Goal: Task Accomplishment & Management: Manage account settings

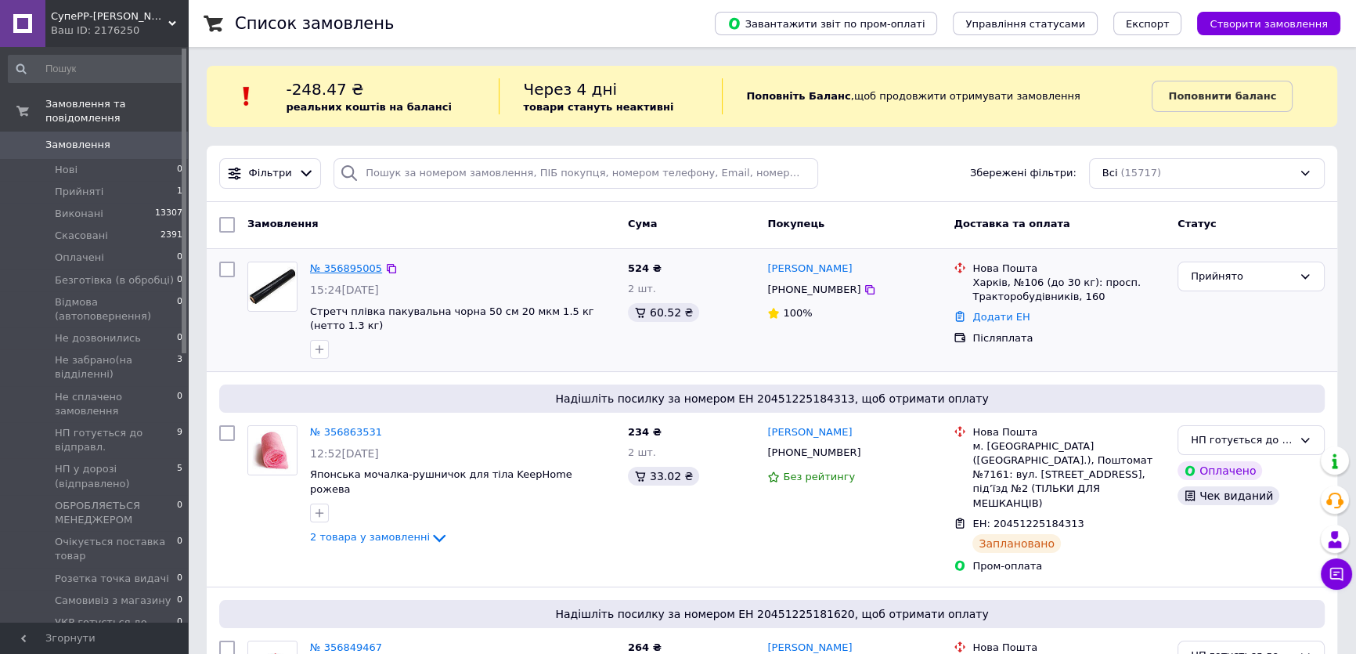
click at [334, 271] on link "№ 356895005" at bounding box center [346, 268] width 72 height 12
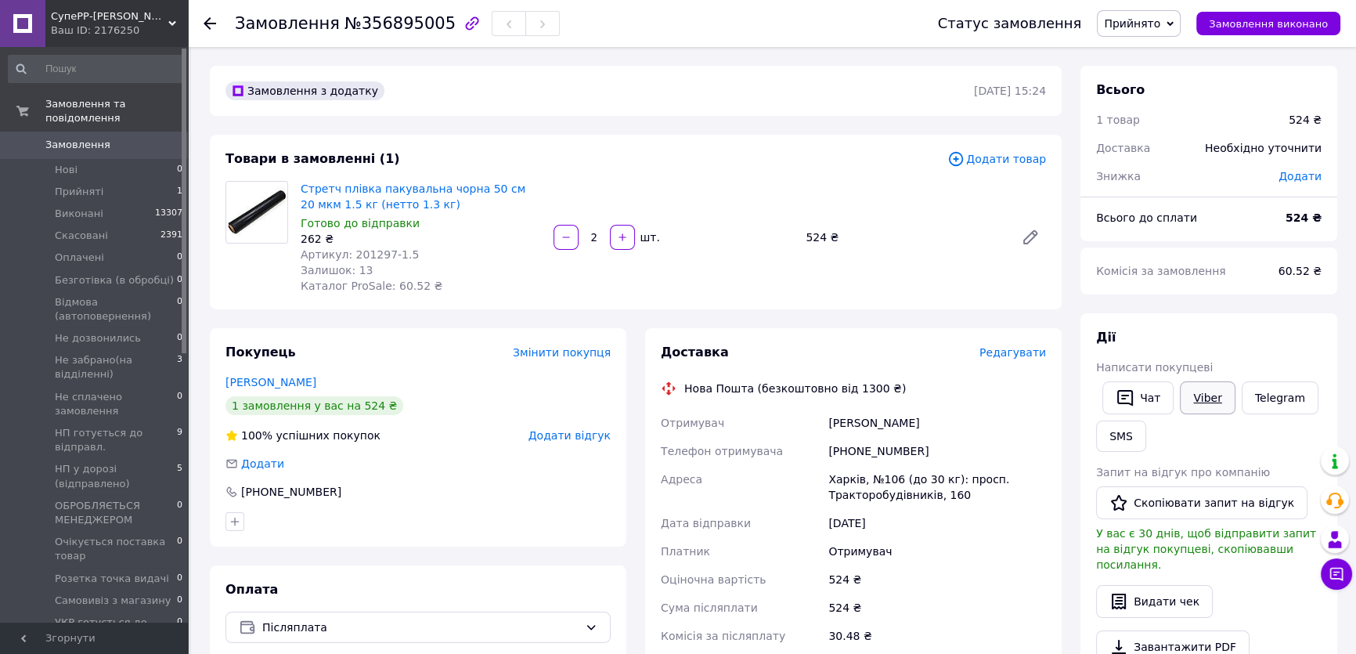
click at [1206, 399] on link "Viber" at bounding box center [1206, 397] width 55 height 33
click at [434, 470] on div "Додати" at bounding box center [417, 464] width 385 height 16
drag, startPoint x: 454, startPoint y: 228, endPoint x: 434, endPoint y: 219, distance: 22.1
click at [454, 228] on div "Готово до відправки" at bounding box center [421, 223] width 240 height 16
drag, startPoint x: 398, startPoint y: 202, endPoint x: 301, endPoint y: 190, distance: 98.5
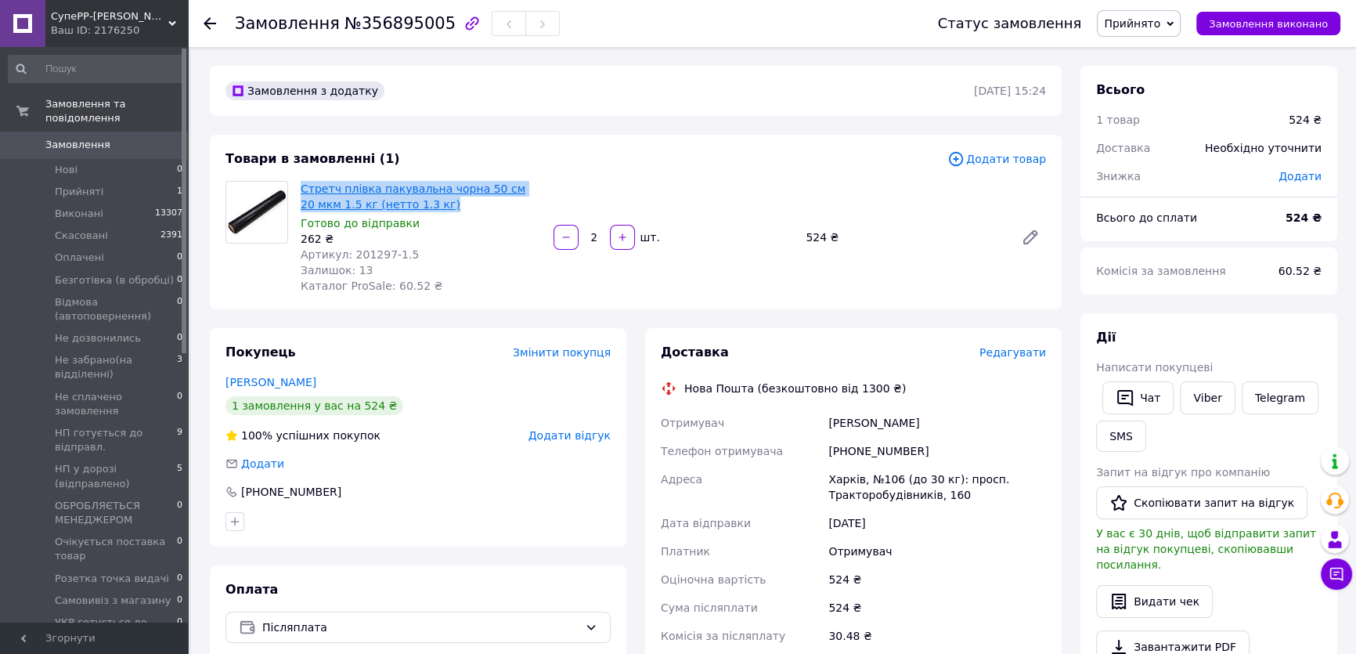
click at [301, 190] on span "Стретч плівка пакувальна чорна 50 см 20 мкм 1.5 кг (нетто 1.3 кг)" at bounding box center [421, 196] width 240 height 31
copy link "Стретч плівка пакувальна чорна 50 см 20 мкм 1.5 кг (нетто 1.3 кг)"
click at [381, 479] on div "Покупець Змінити покупця Ходаковська Анастасія 1 замовлення у вас на 524 ₴ 100%…" at bounding box center [418, 437] width 416 height 218
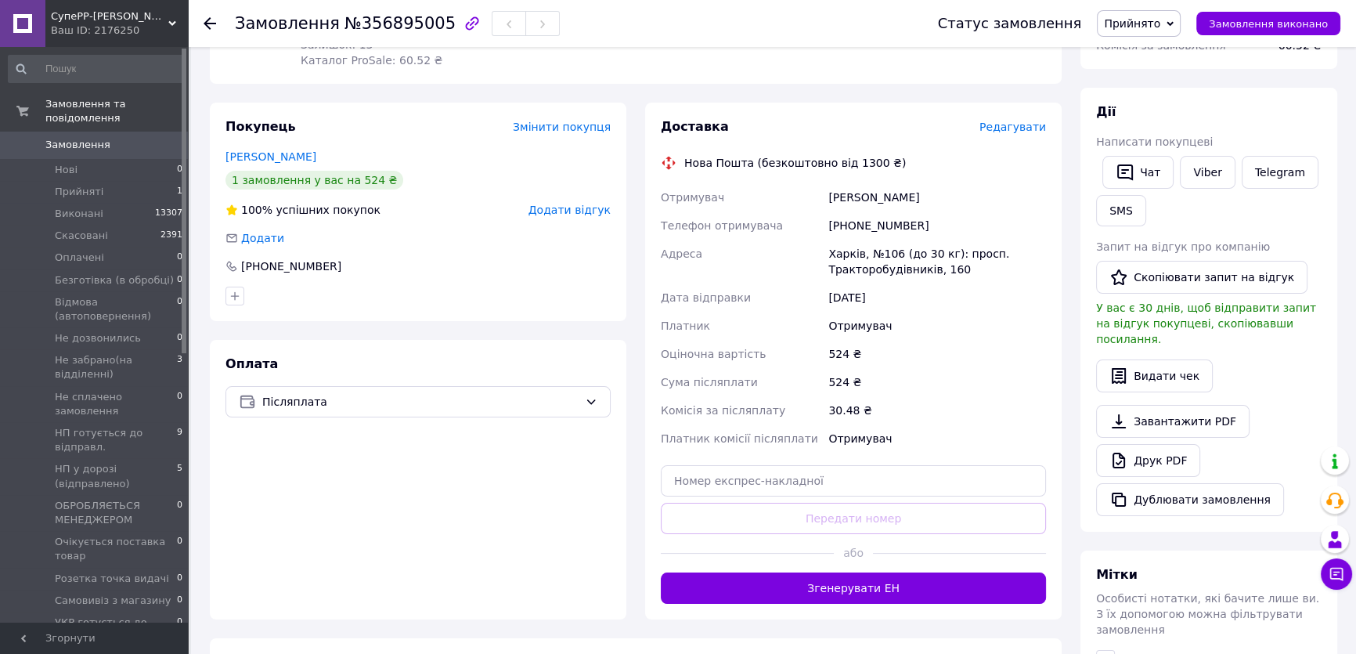
scroll to position [284, 0]
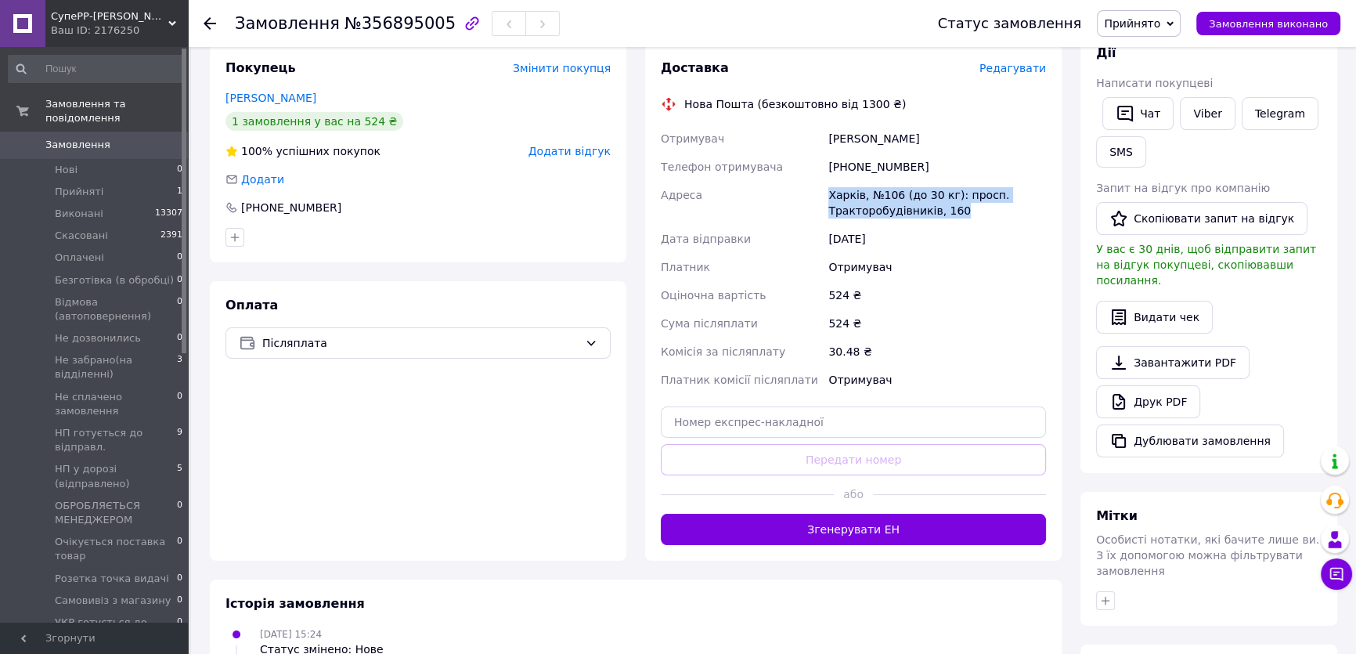
drag, startPoint x: 932, startPoint y: 212, endPoint x: 823, endPoint y: 200, distance: 109.4
click at [823, 200] on div "Отримувач Ходаковська Анастасія Телефон отримувача +380958429066 Адреса Харків,…" at bounding box center [852, 258] width 391 height 269
copy div "Адреса Харків, №106 (до 30 кг): просп. Тракторобудівників, 160"
drag, startPoint x: 410, startPoint y: 438, endPoint x: 446, endPoint y: 443, distance: 36.4
click at [410, 438] on div "Оплата Післяплата" at bounding box center [418, 420] width 416 height 279
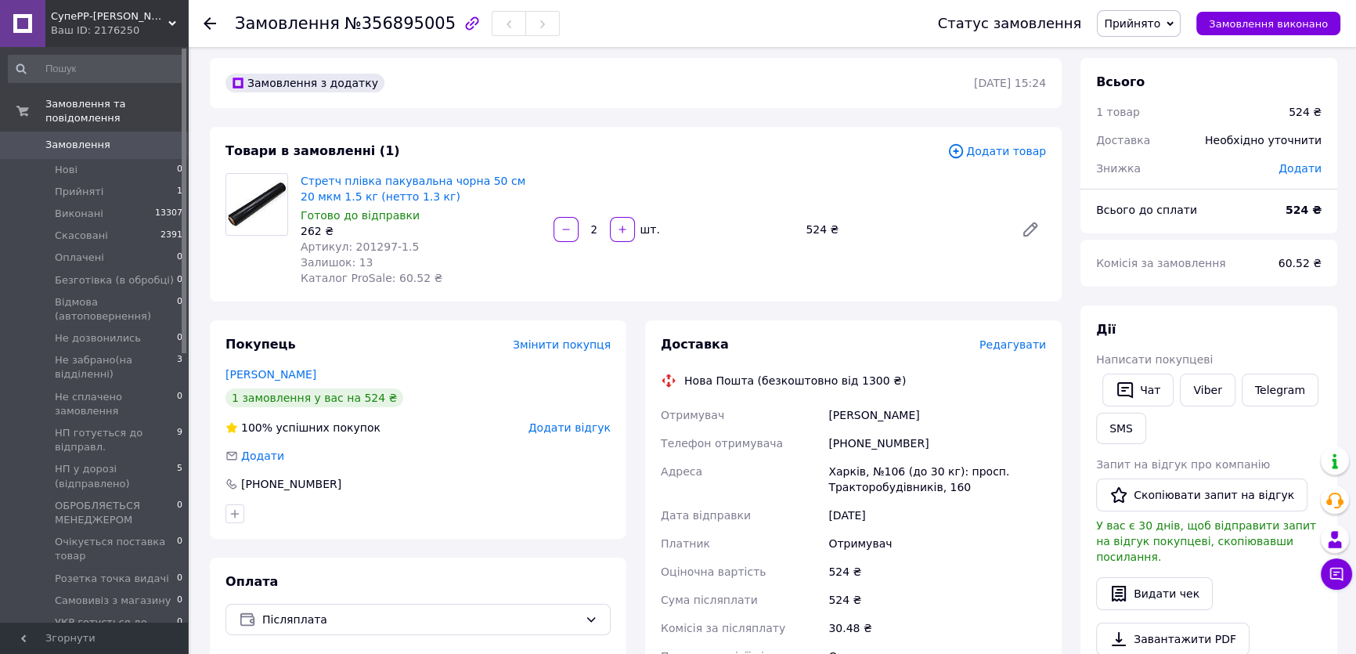
scroll to position [0, 0]
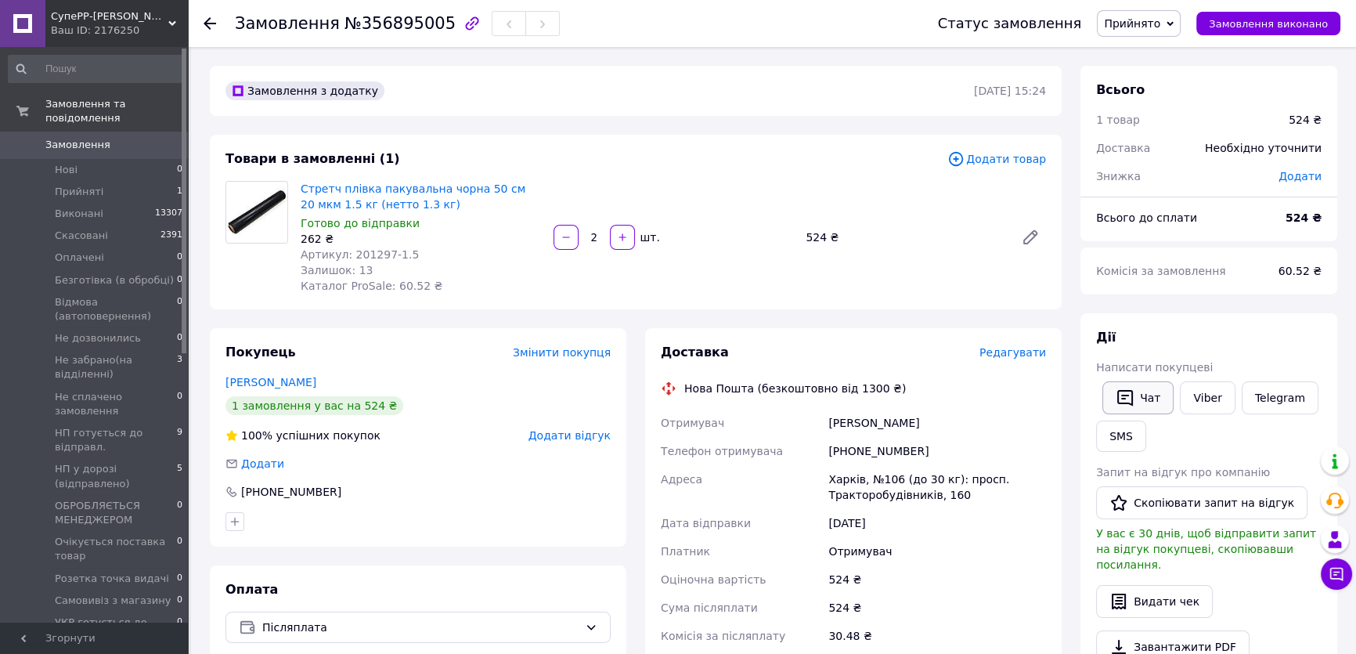
click at [1144, 400] on button "Чат" at bounding box center [1137, 397] width 71 height 33
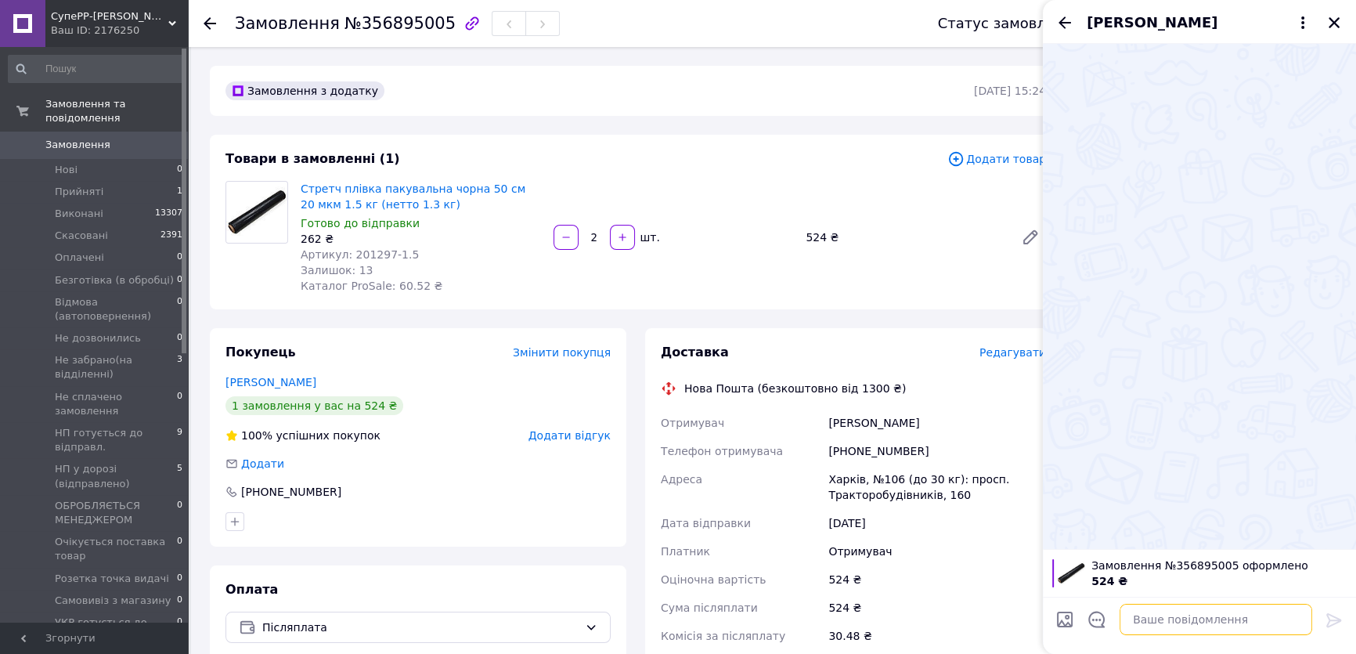
click at [1142, 621] on textarea at bounding box center [1215, 618] width 193 height 31
paste textarea "Вітаю! Інтернет магазин СУПЕРР-МАРКЕТ КОРИСНИХ ТОВАРІВ Замовлення № 356895005 н…"
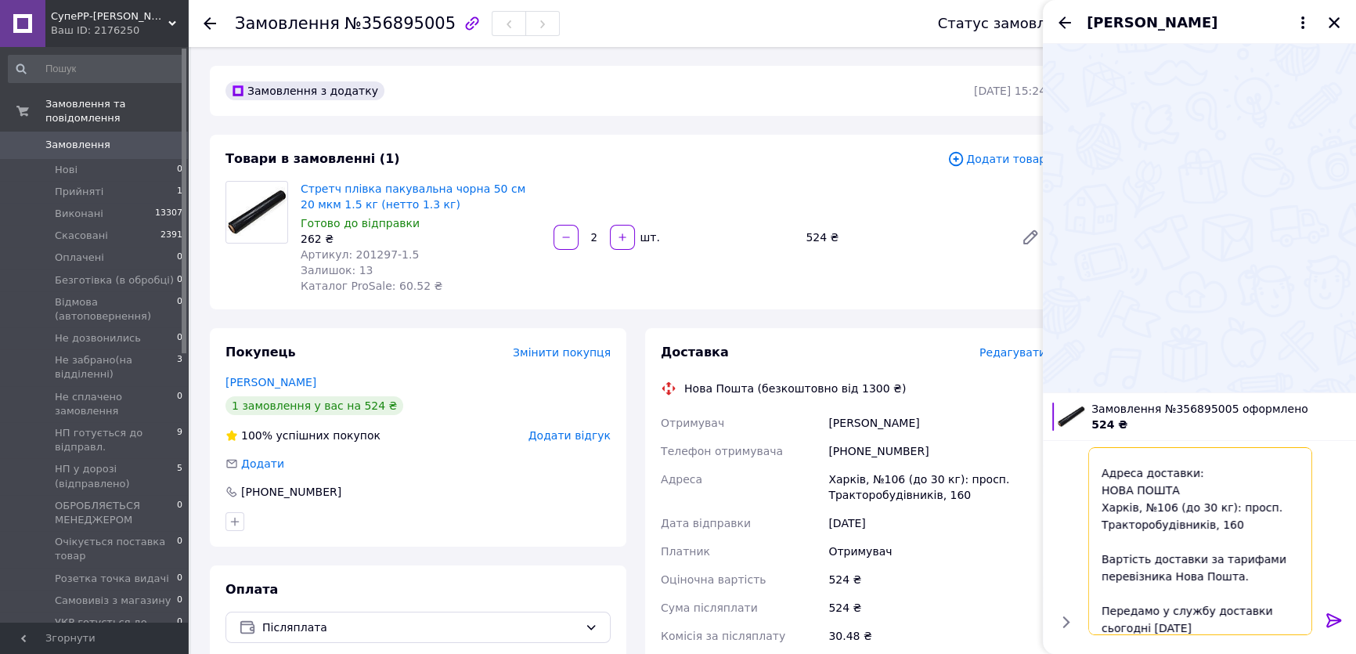
scroll to position [231, 0]
type textarea "Вітаю! Інтернет магазин СУПЕРР-МАРКЕТ КОРИСНИХ ТОВАРІВ Замовлення № 356895005 н…"
click at [1332, 618] on icon at bounding box center [1333, 619] width 19 height 19
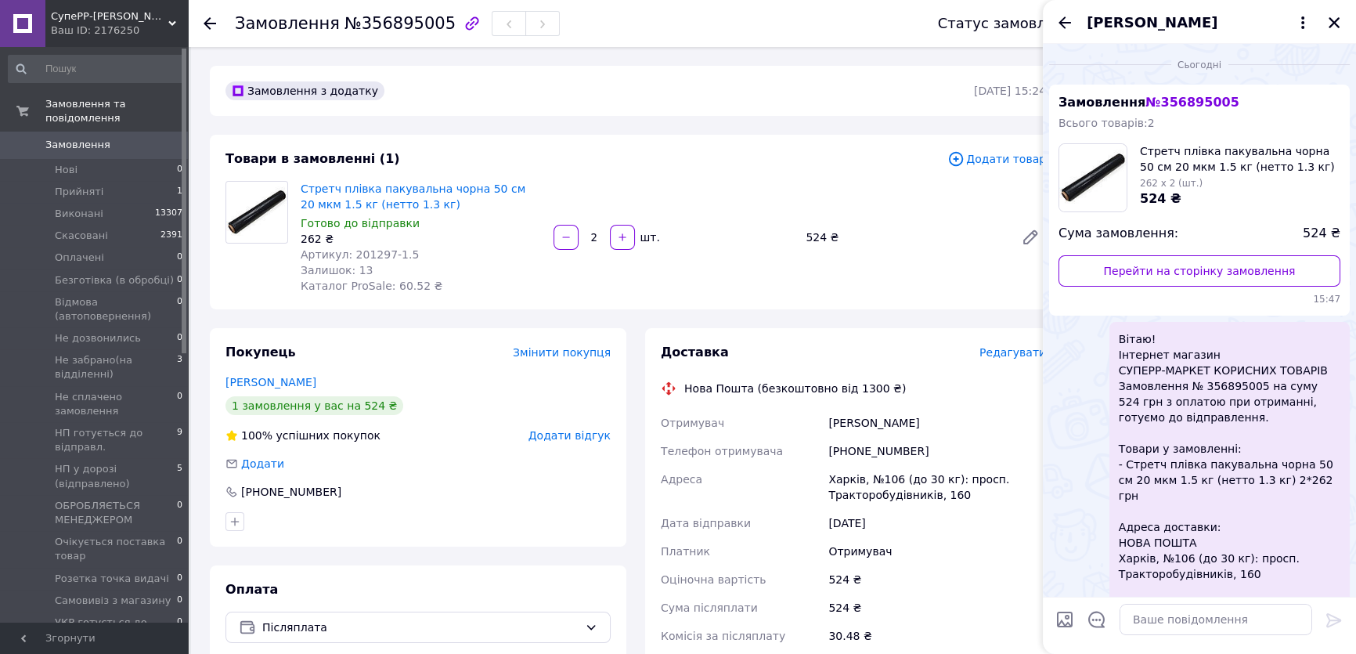
scroll to position [0, 0]
click at [1331, 21] on icon "Закрити" at bounding box center [1333, 22] width 11 height 11
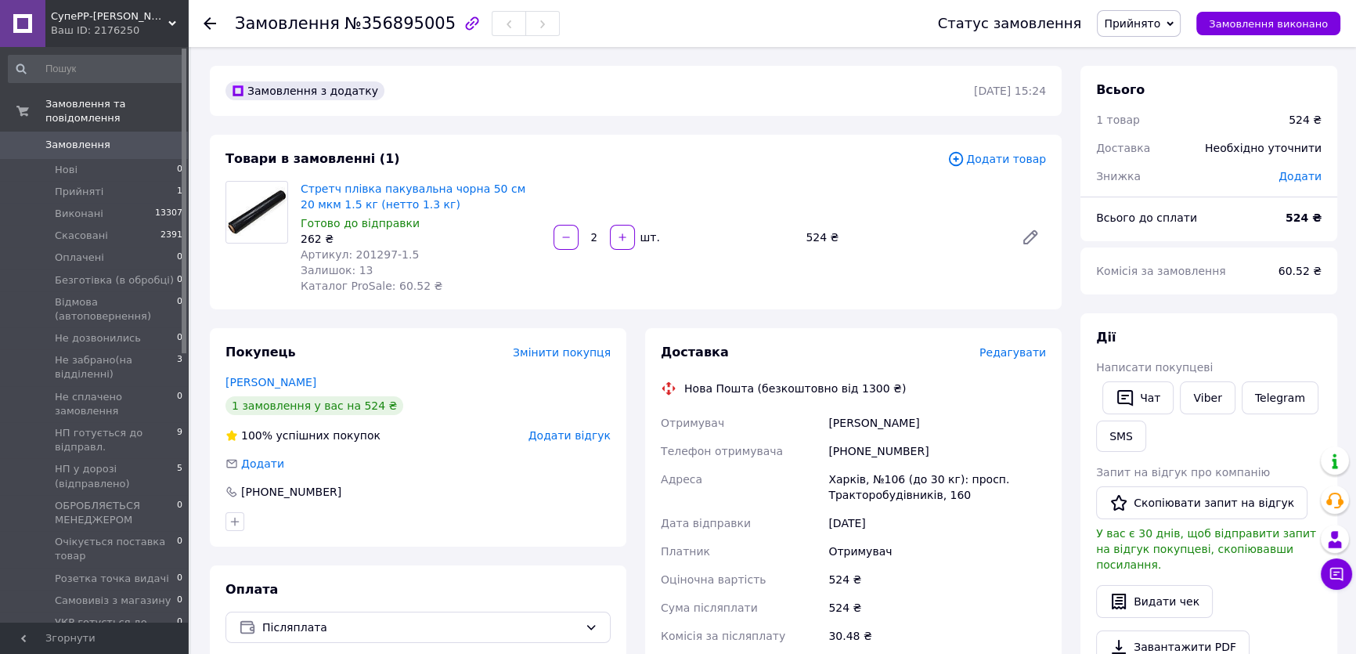
click at [1160, 24] on span "Прийнято" at bounding box center [1132, 23] width 56 height 13
click at [1167, 146] on li "ОБРОБЛЯЄТЬСЯ МЕНЕДЖЕРОМ" at bounding box center [1188, 147] width 182 height 23
drag, startPoint x: 398, startPoint y: 253, endPoint x: 351, endPoint y: 254, distance: 46.2
click at [351, 254] on div "Артикул: 201297-1.5" at bounding box center [421, 255] width 240 height 16
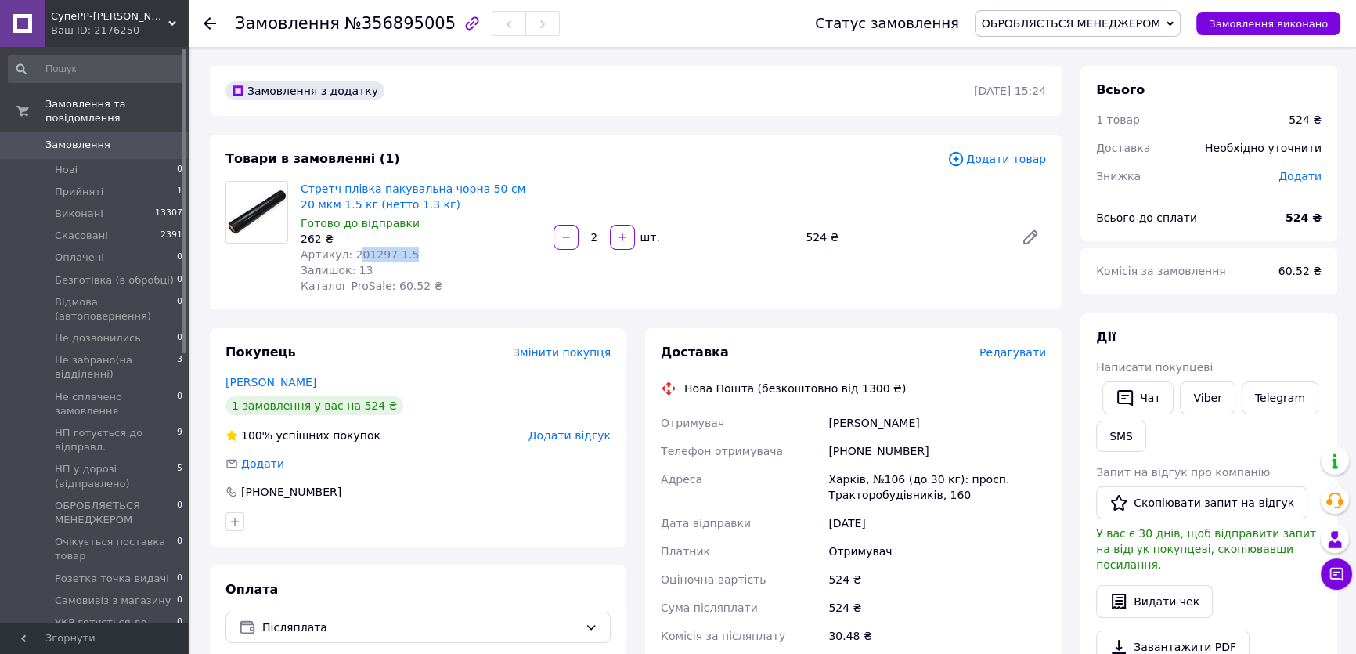
copy span "01297-1.5"
drag, startPoint x: 347, startPoint y: 256, endPoint x: 411, endPoint y: 256, distance: 64.2
click at [411, 256] on div "Артикул: 201297-1.5" at bounding box center [421, 255] width 240 height 16
copy span "201297-1.5"
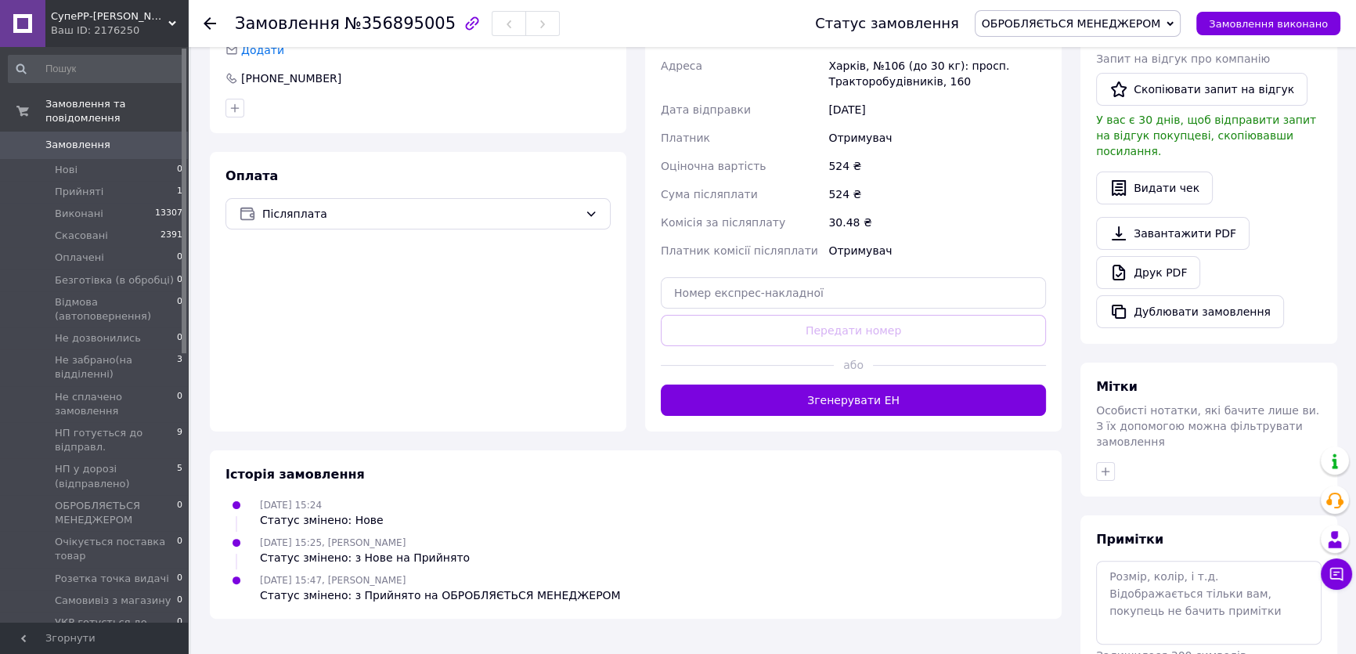
scroll to position [427, 0]
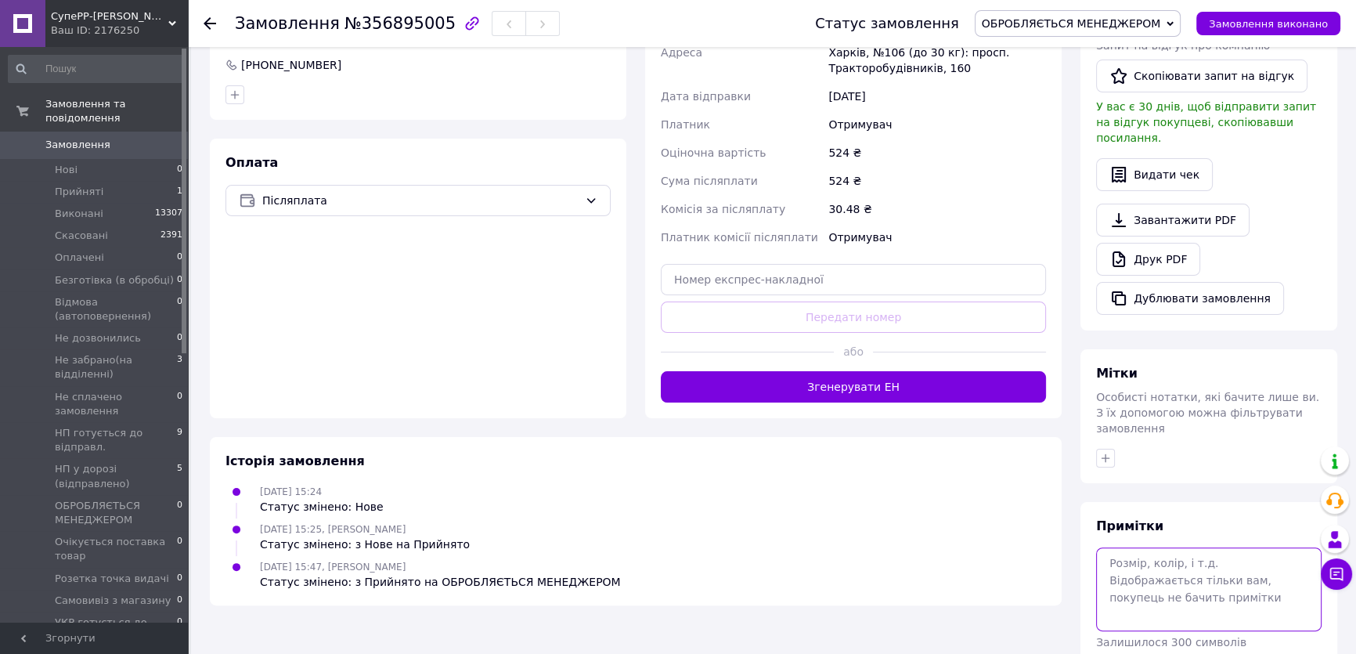
click at [1152, 547] on textarea at bounding box center [1208, 588] width 225 height 83
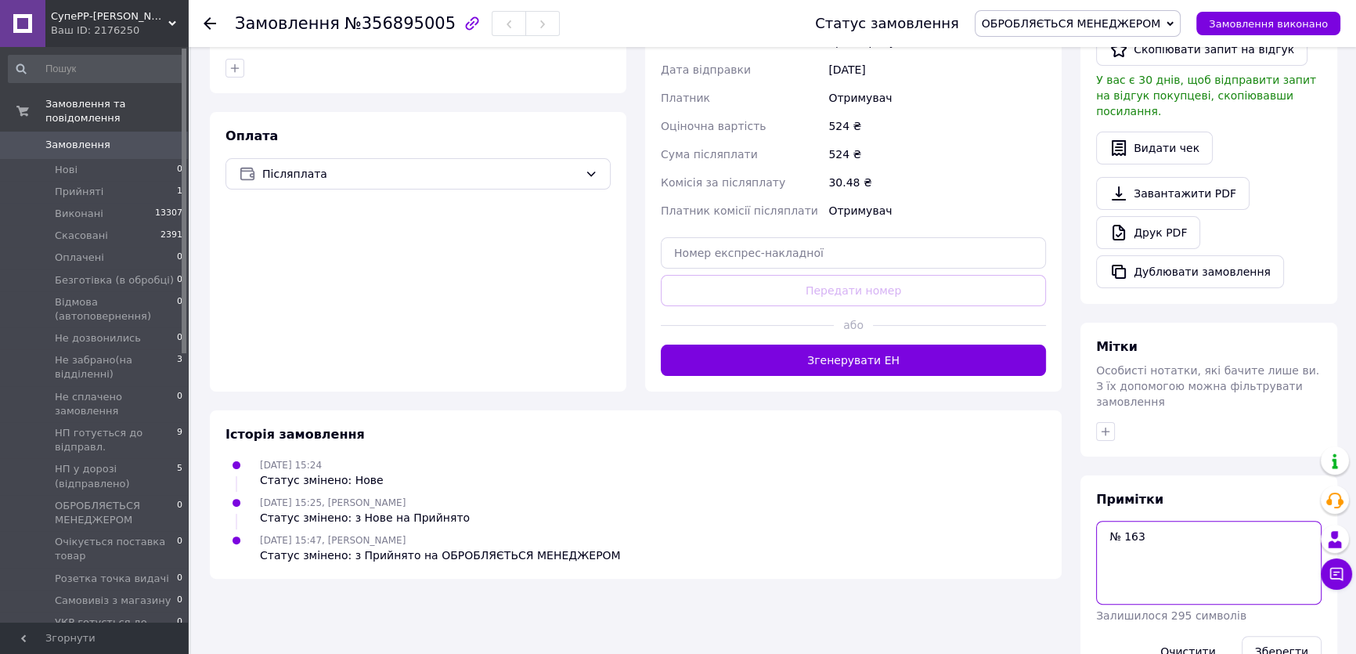
scroll to position [467, 0]
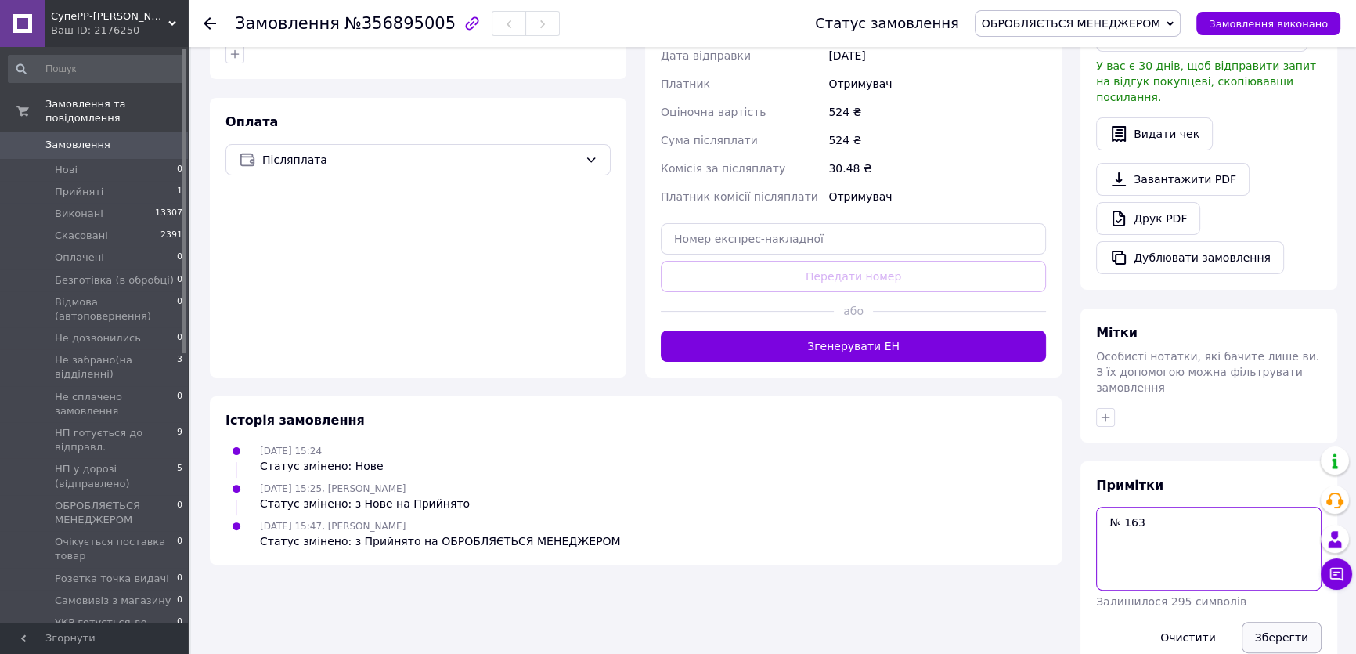
type textarea "№ 163"
click at [1291, 621] on button "Зберегти" at bounding box center [1281, 636] width 80 height 31
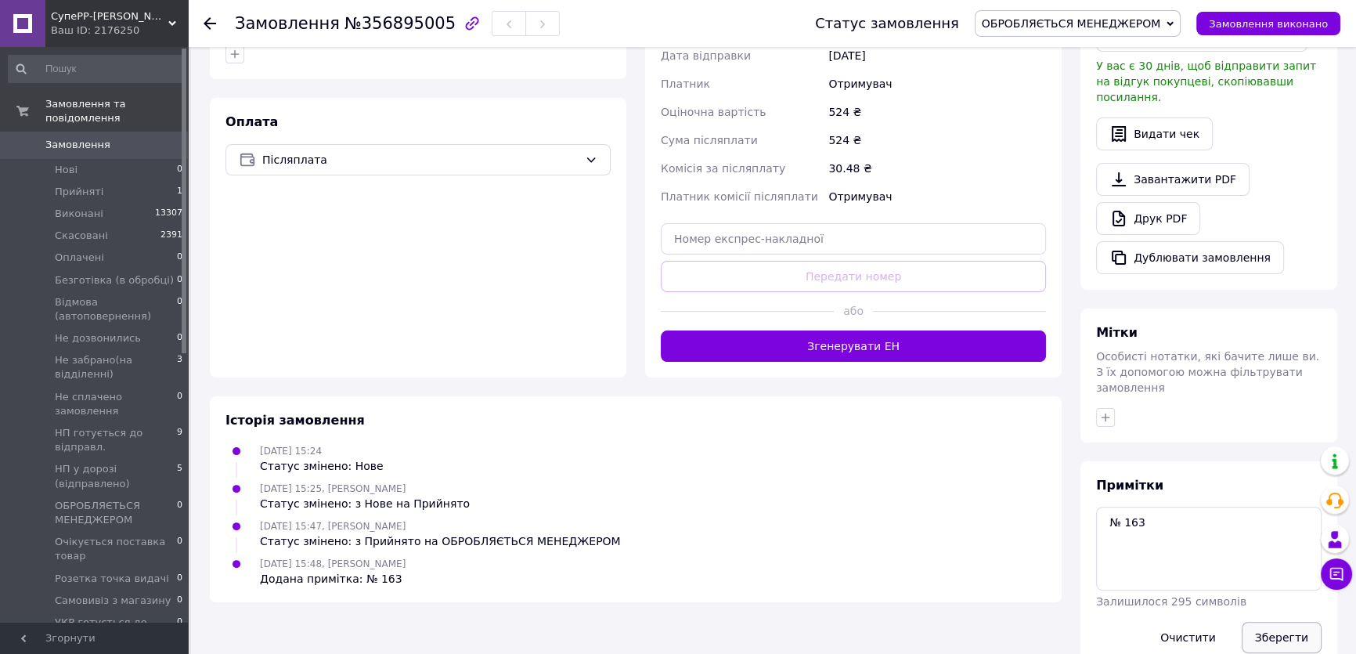
click at [1283, 621] on button "Зберегти" at bounding box center [1281, 636] width 80 height 31
click at [1074, 27] on span "ОБРОБЛЯЄТЬСЯ МЕНЕДЖЕРОМ" at bounding box center [1070, 23] width 179 height 13
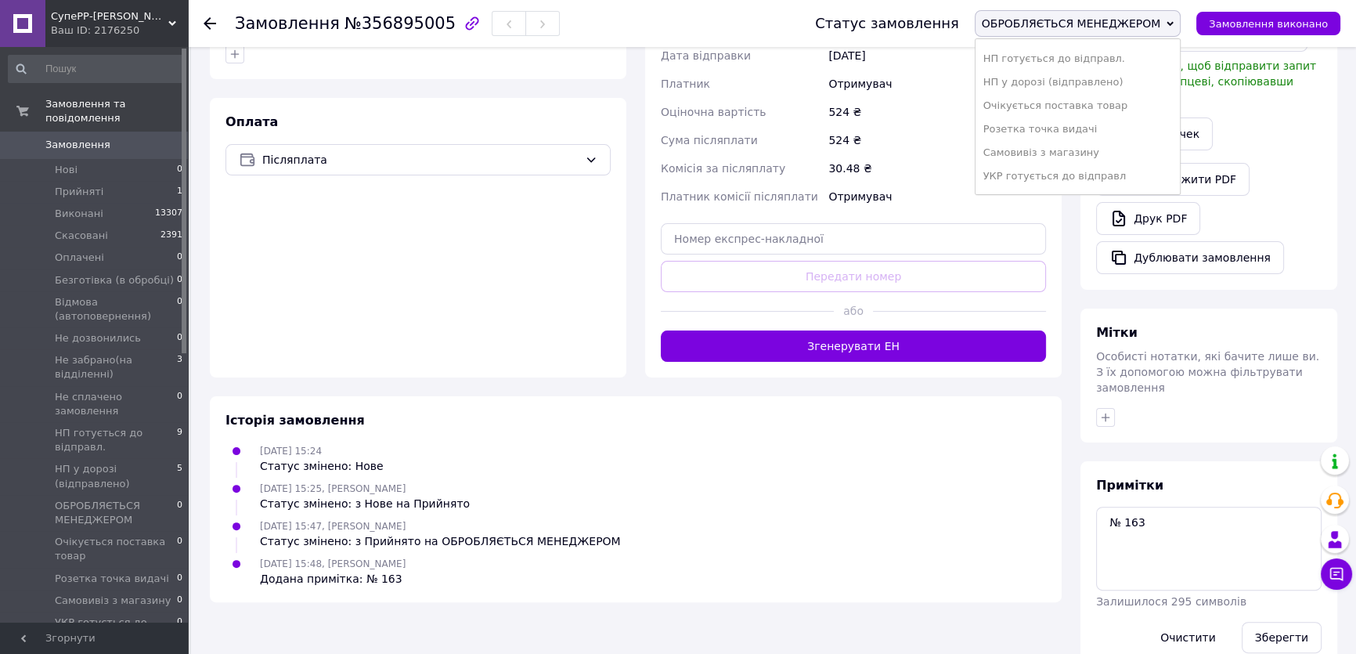
scroll to position [213, 0]
click at [1052, 55] on li "НП готується до відправл." at bounding box center [1077, 52] width 205 height 23
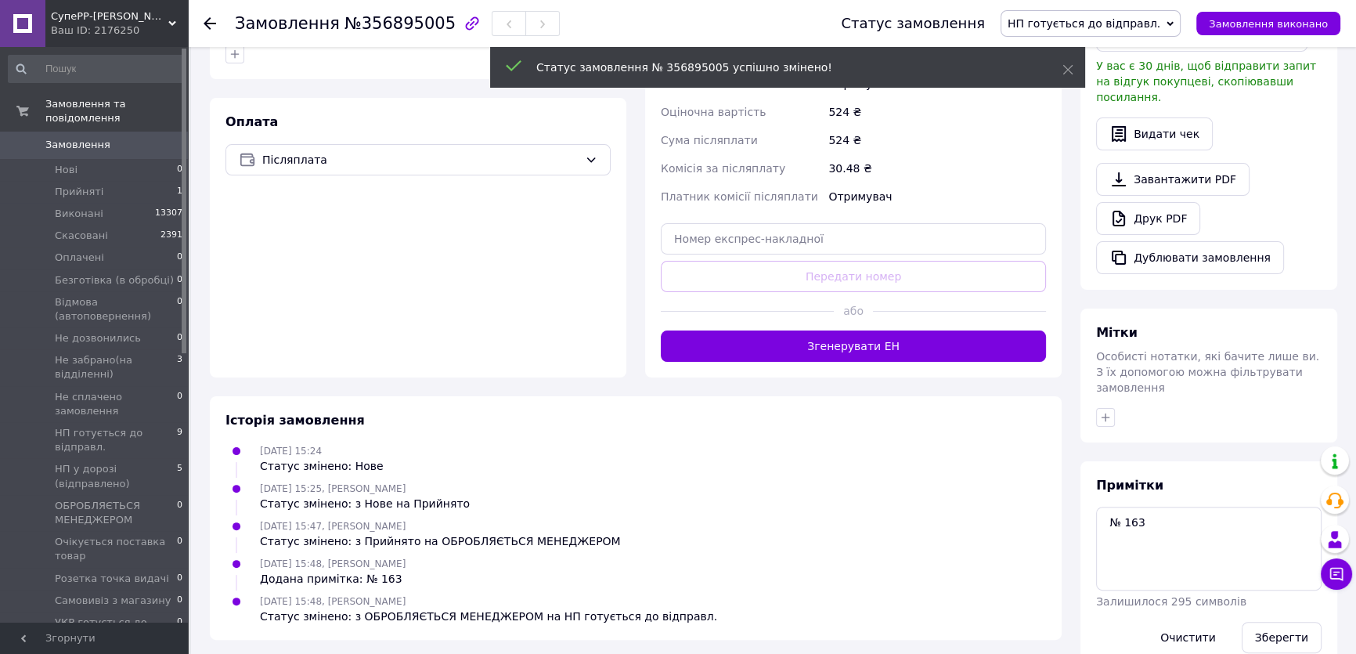
click at [211, 20] on icon at bounding box center [209, 23] width 13 height 13
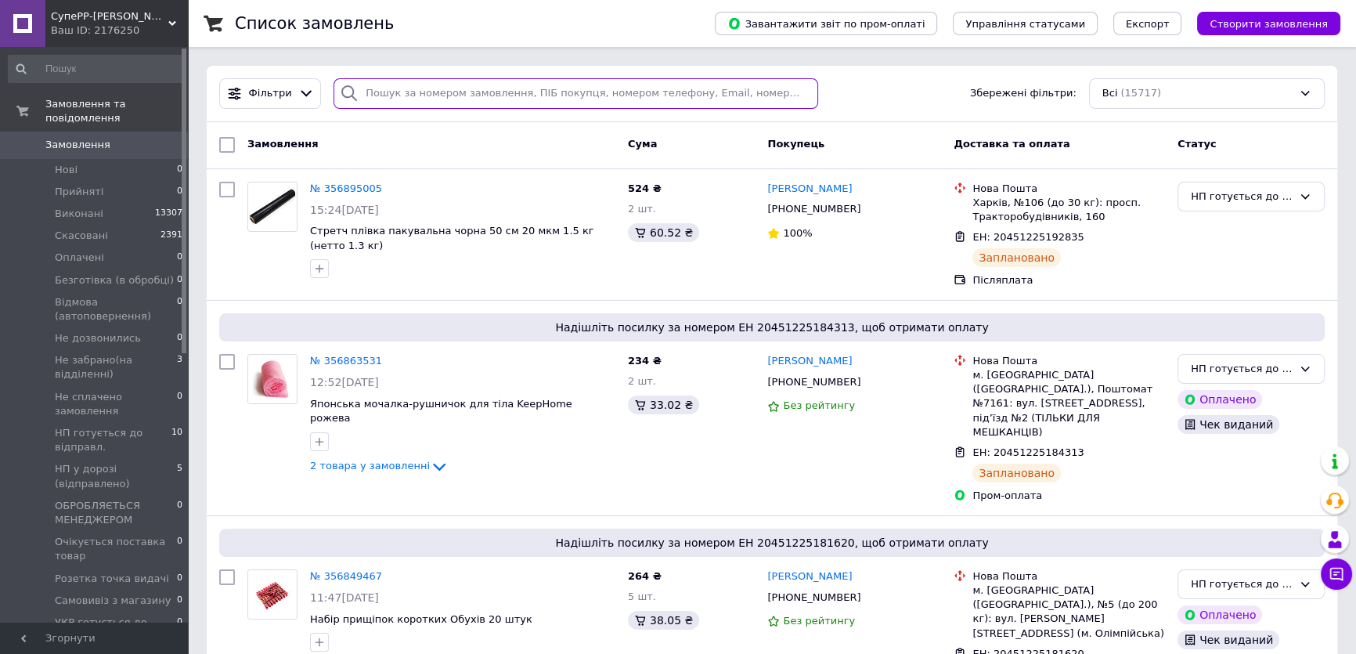
click at [391, 97] on input "search" at bounding box center [575, 93] width 484 height 31
paste input "356528806"
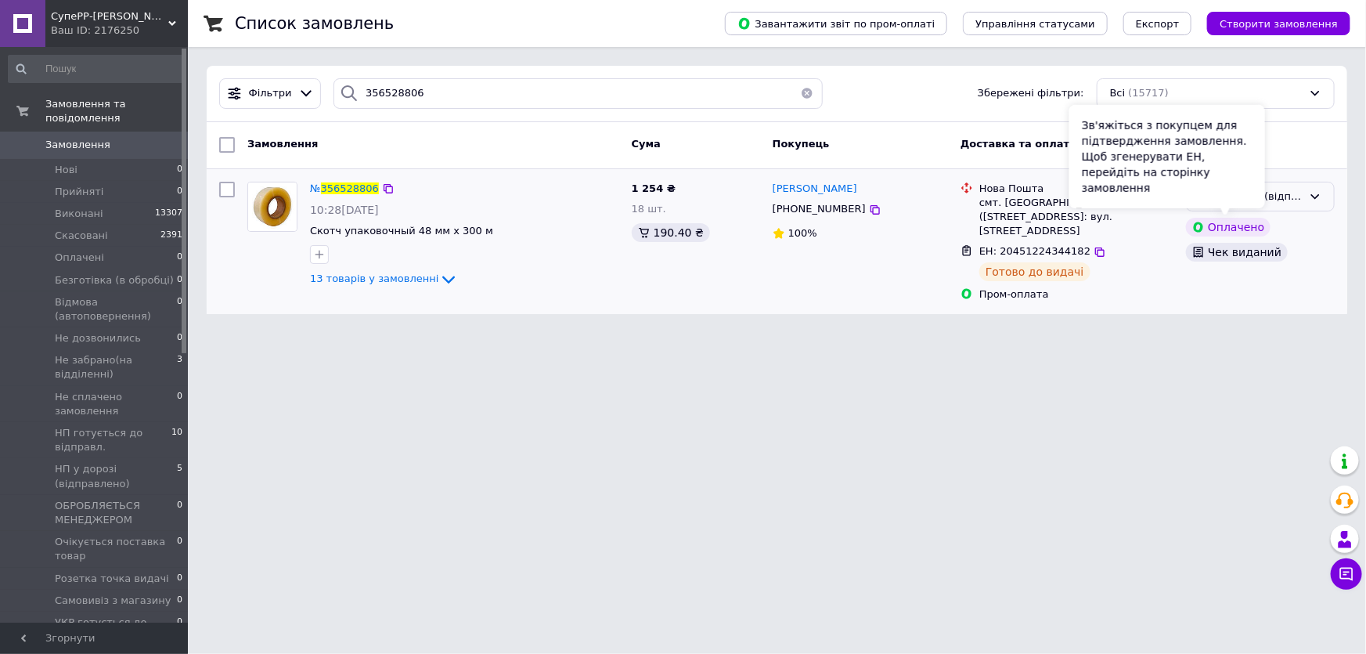
click at [1299, 199] on div "НП у дорозі (відправлено)" at bounding box center [1250, 197] width 103 height 16
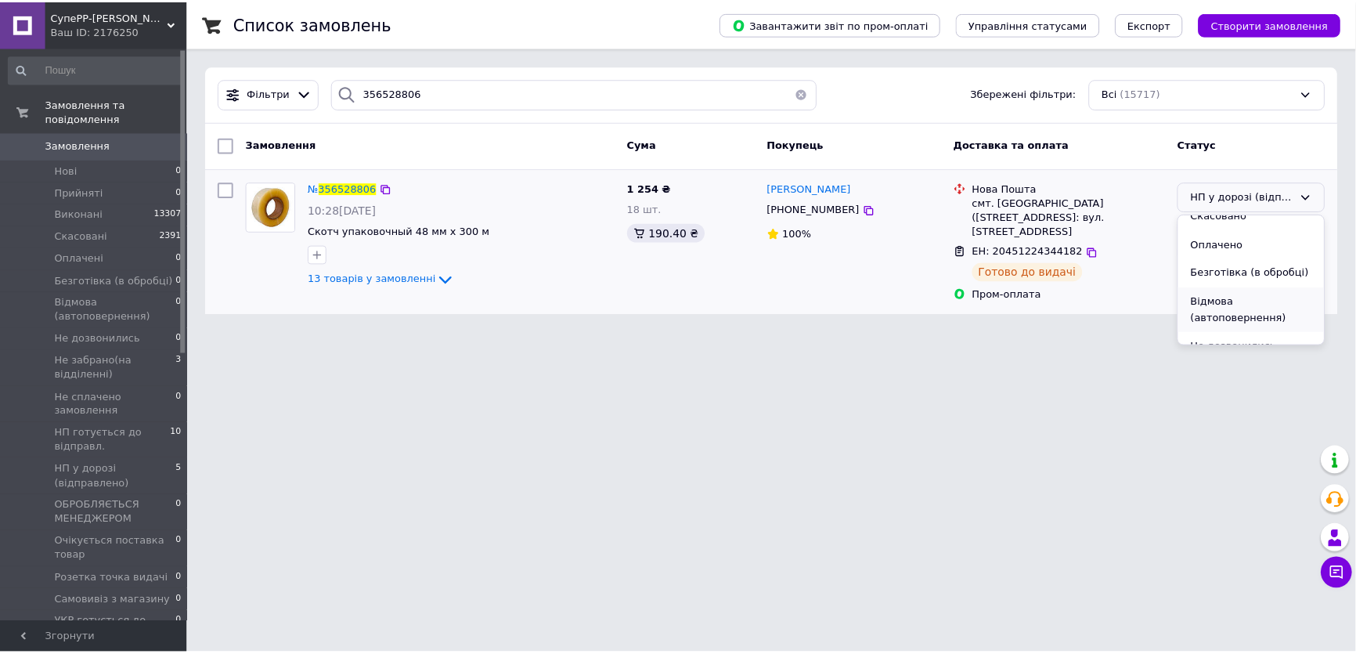
scroll to position [142, 0]
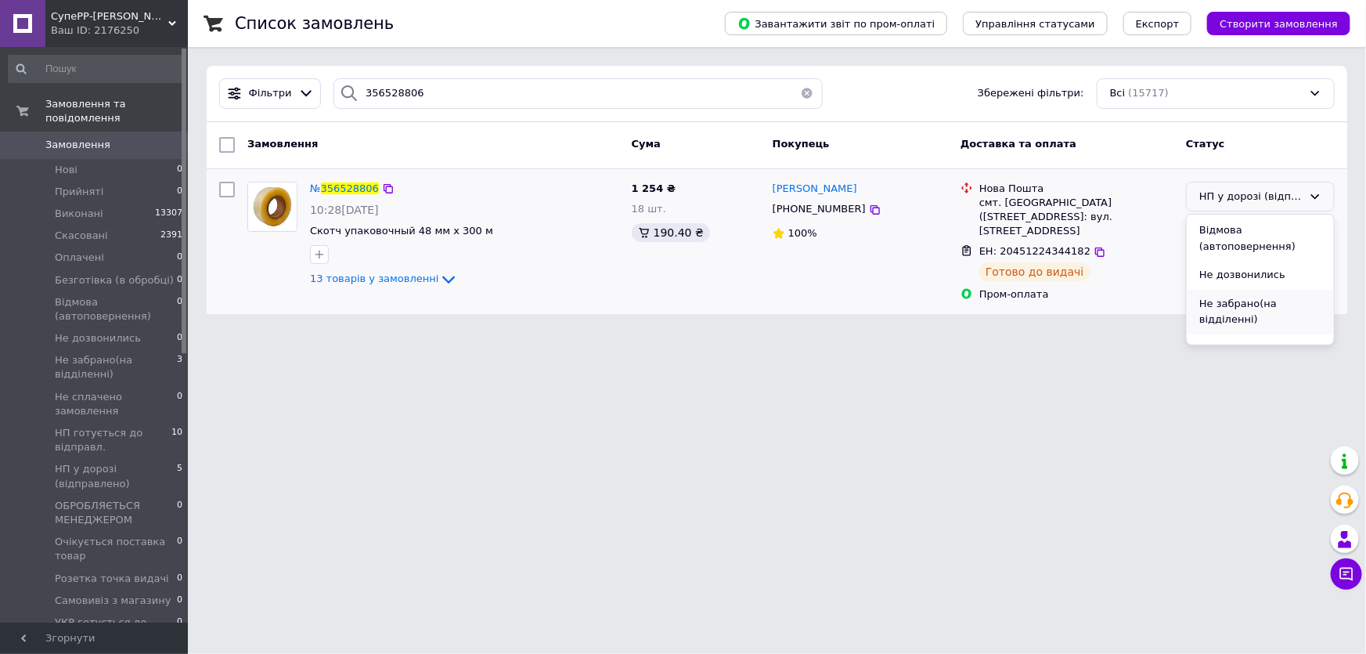
click at [1236, 318] on li "Не забрано(на відділенні)" at bounding box center [1260, 312] width 147 height 45
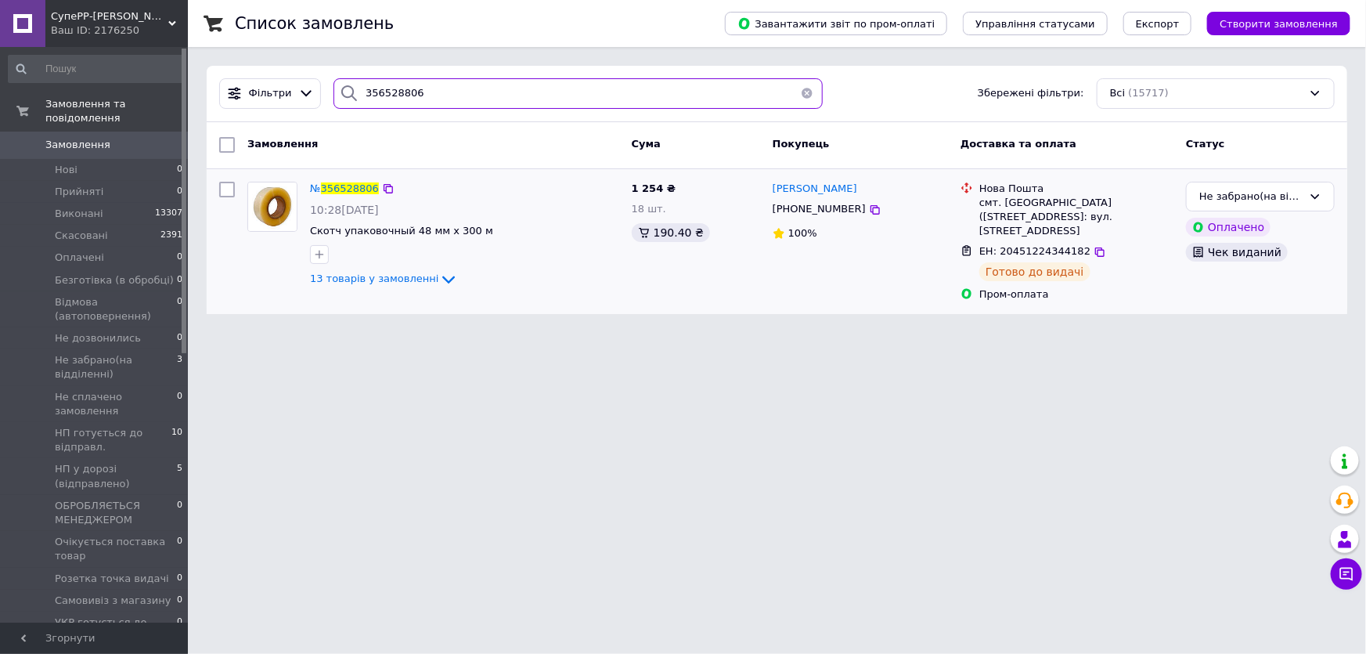
drag, startPoint x: 427, startPoint y: 93, endPoint x: 326, endPoint y: 85, distance: 102.0
click at [333, 85] on div "356528806" at bounding box center [577, 93] width 488 height 31
paste input "41671"
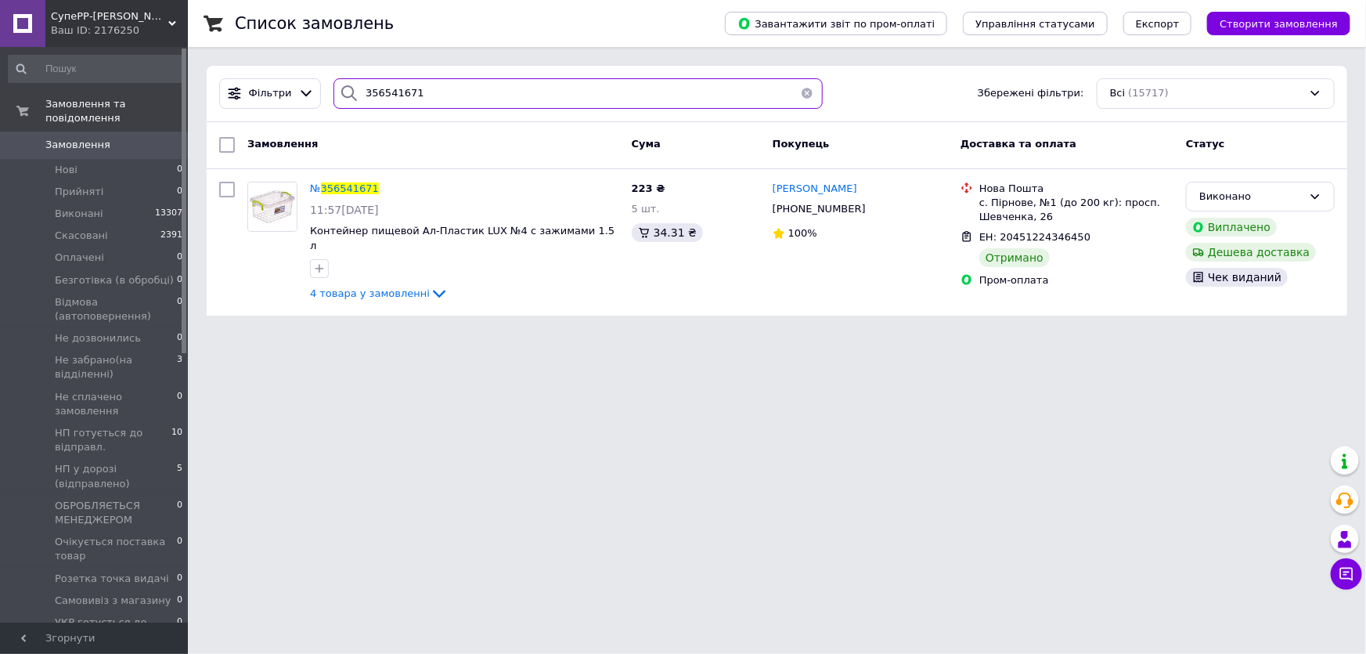
drag, startPoint x: 412, startPoint y: 93, endPoint x: 320, endPoint y: 83, distance: 92.9
click at [327, 83] on div "356541671" at bounding box center [577, 93] width 501 height 31
paste input "57414"
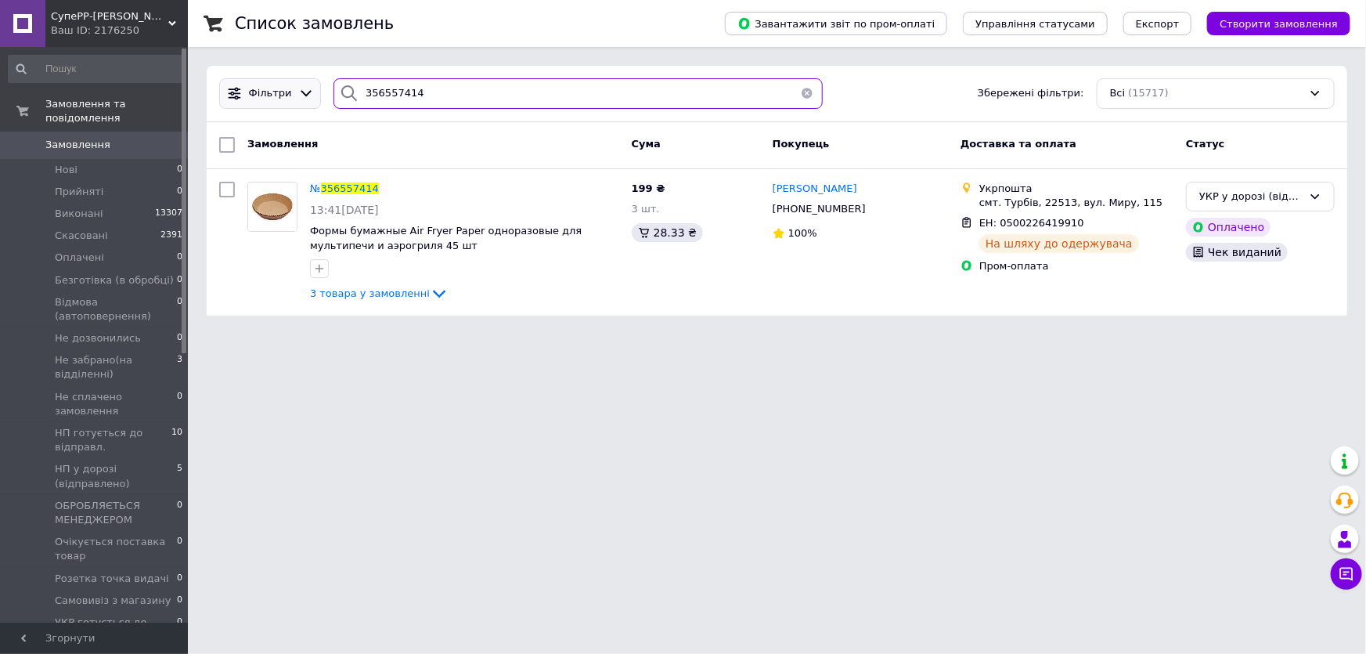
drag, startPoint x: 368, startPoint y: 89, endPoint x: 308, endPoint y: 85, distance: 60.4
click at [309, 85] on div "Фільтри 356557414 Збережені фільтри: Всі (15717)" at bounding box center [777, 93] width 1128 height 31
paste input "71072"
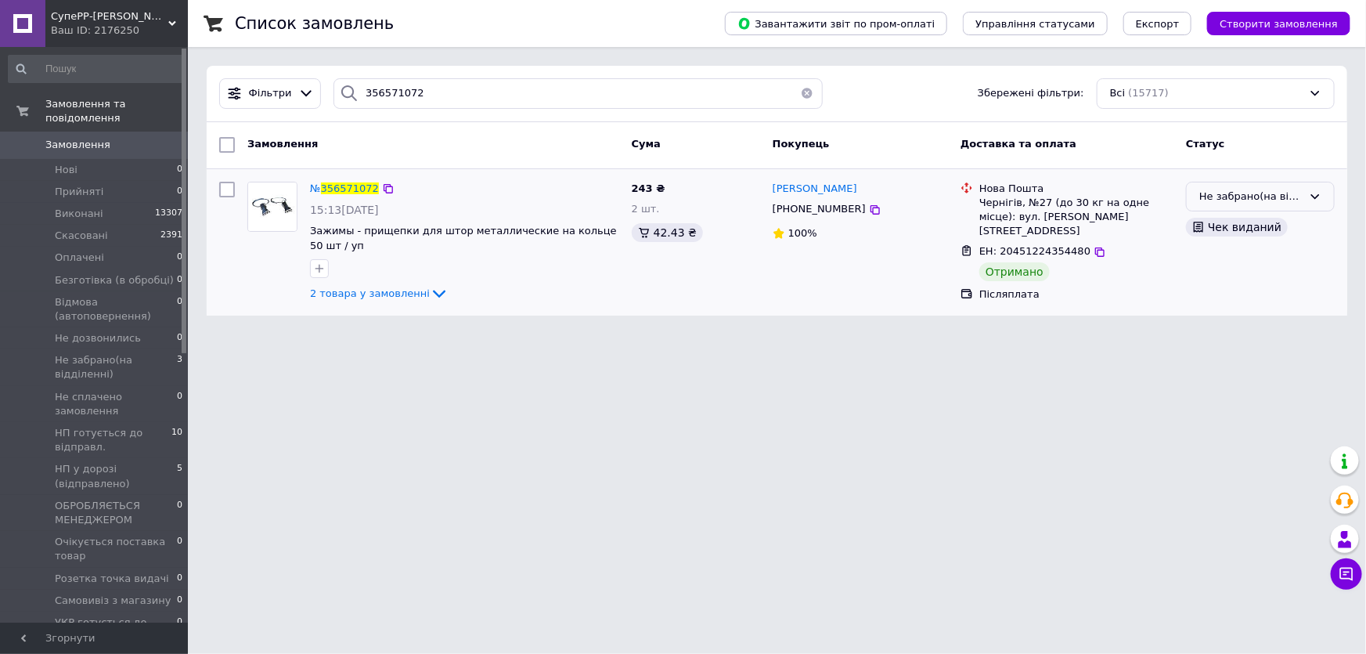
click at [1264, 196] on div "Не забрано(на відділенні)" at bounding box center [1250, 197] width 103 height 16
click at [1221, 258] on li "Виконано" at bounding box center [1260, 257] width 147 height 29
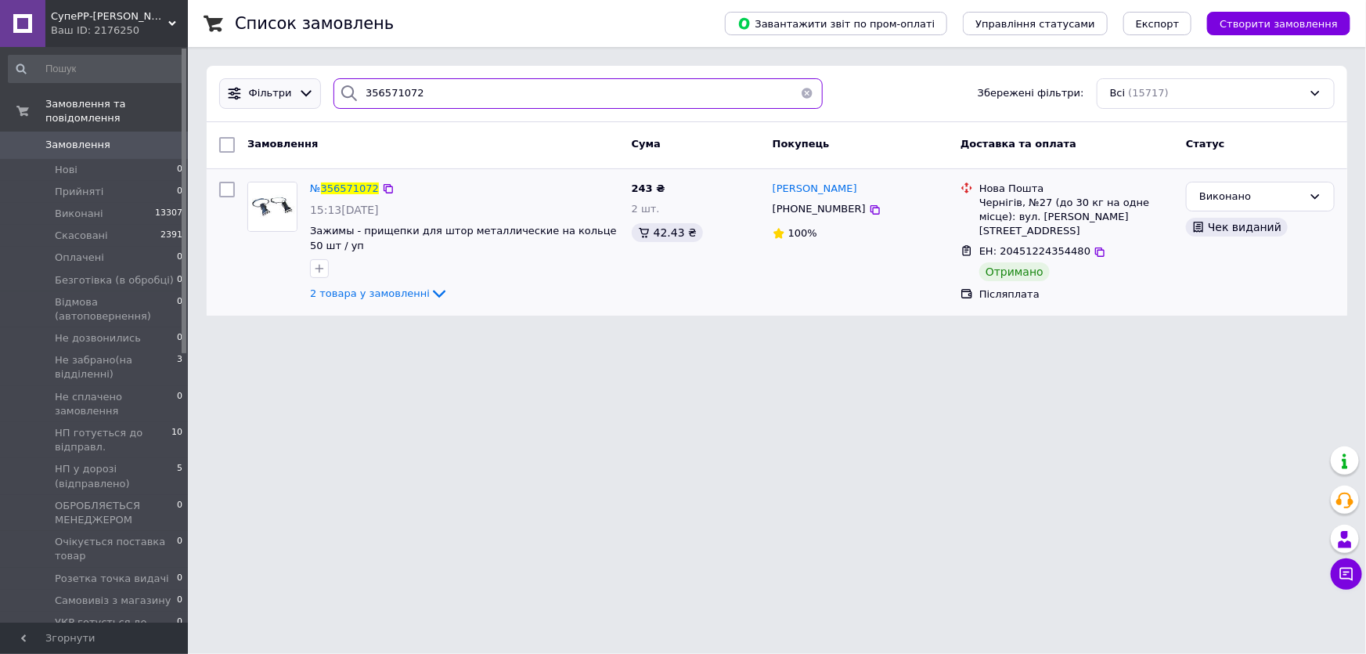
drag, startPoint x: 412, startPoint y: 101, endPoint x: 290, endPoint y: 93, distance: 121.6
click at [290, 93] on div "Фільтри 356571072 Збережені фільтри: Всі (15717)" at bounding box center [777, 93] width 1128 height 31
paste input "691591"
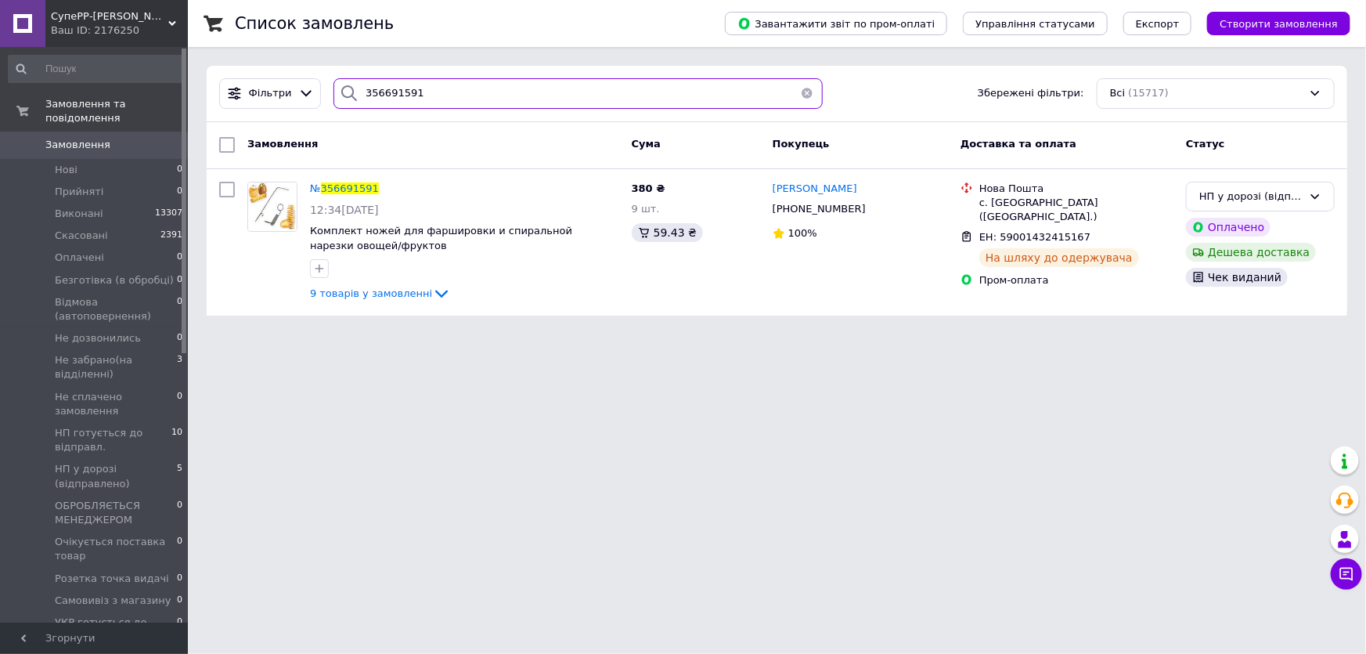
drag, startPoint x: 412, startPoint y: 93, endPoint x: 210, endPoint y: 84, distance: 202.9
click at [210, 84] on div "Фільтри 356691591 Збережені фільтри: Всі (15717)" at bounding box center [777, 94] width 1140 height 56
paste input "415073"
type input "356415073"
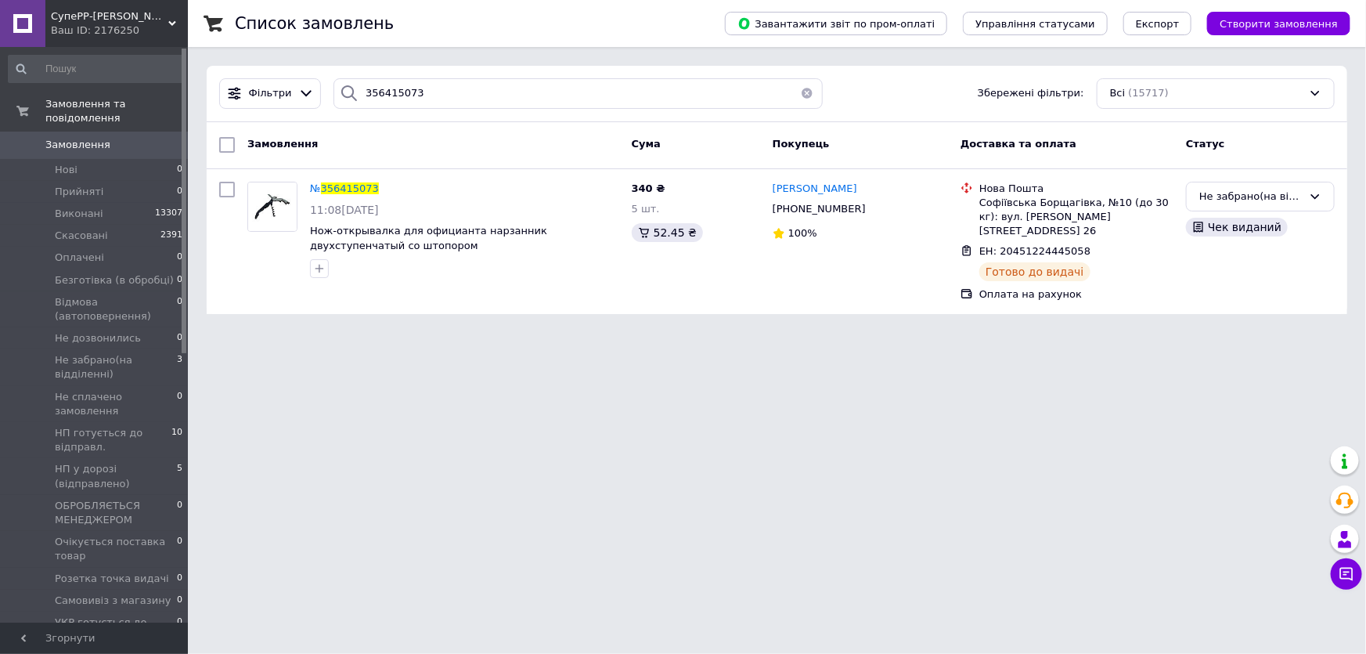
click at [46, 138] on span "Замовлення" at bounding box center [77, 145] width 65 height 14
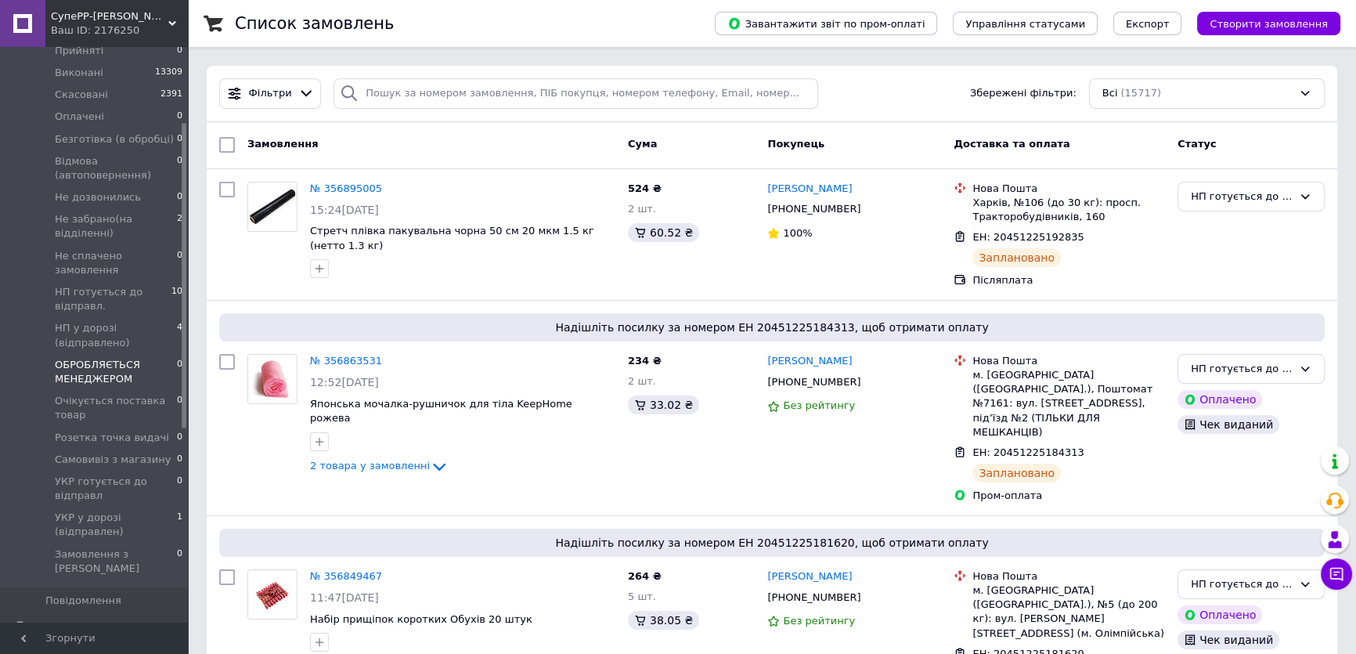
scroll to position [142, 0]
click at [61, 284] on span "НП готується до відправл." at bounding box center [113, 298] width 117 height 28
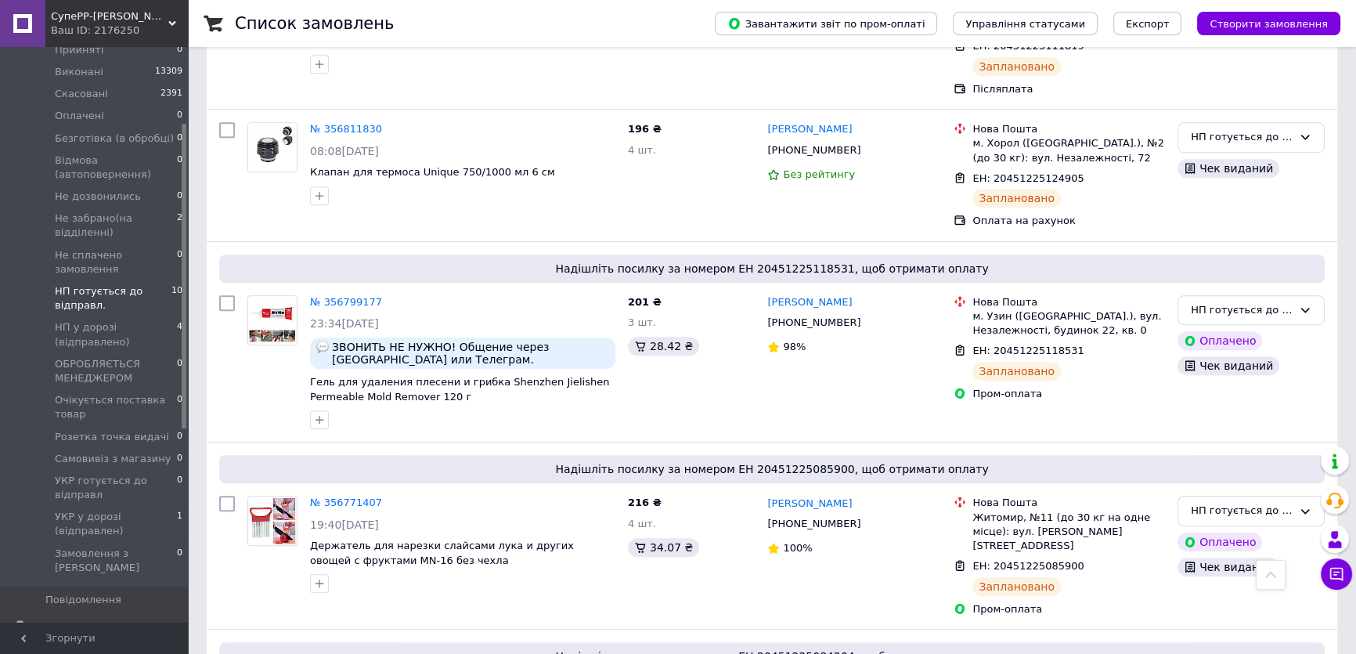
scroll to position [1223, 0]
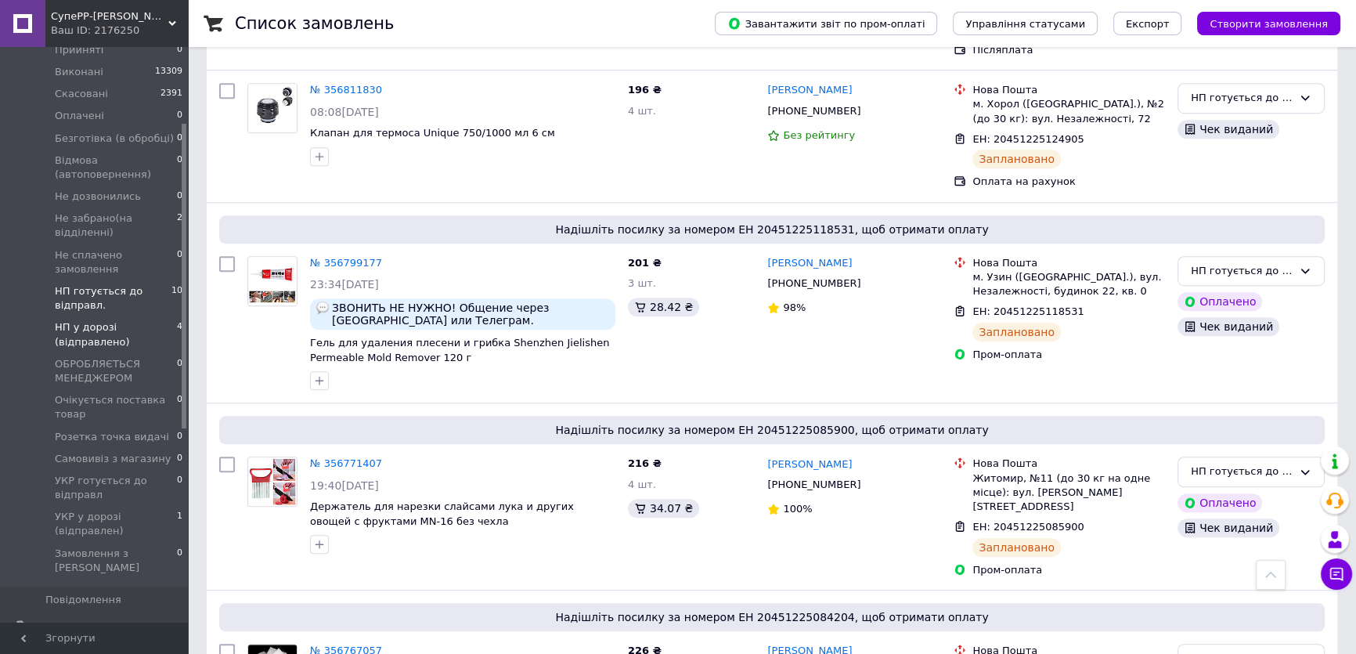
click at [103, 320] on span "НП у дорозі (відправлено)" at bounding box center [116, 334] width 122 height 28
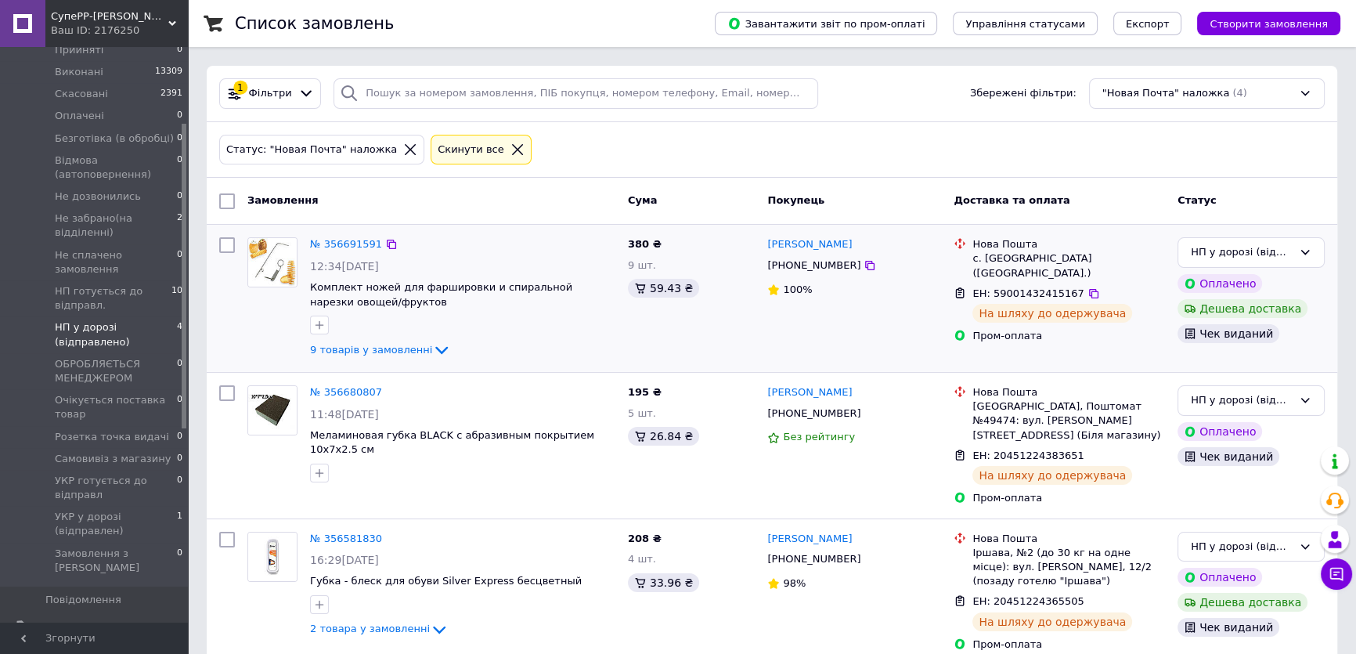
scroll to position [146, 0]
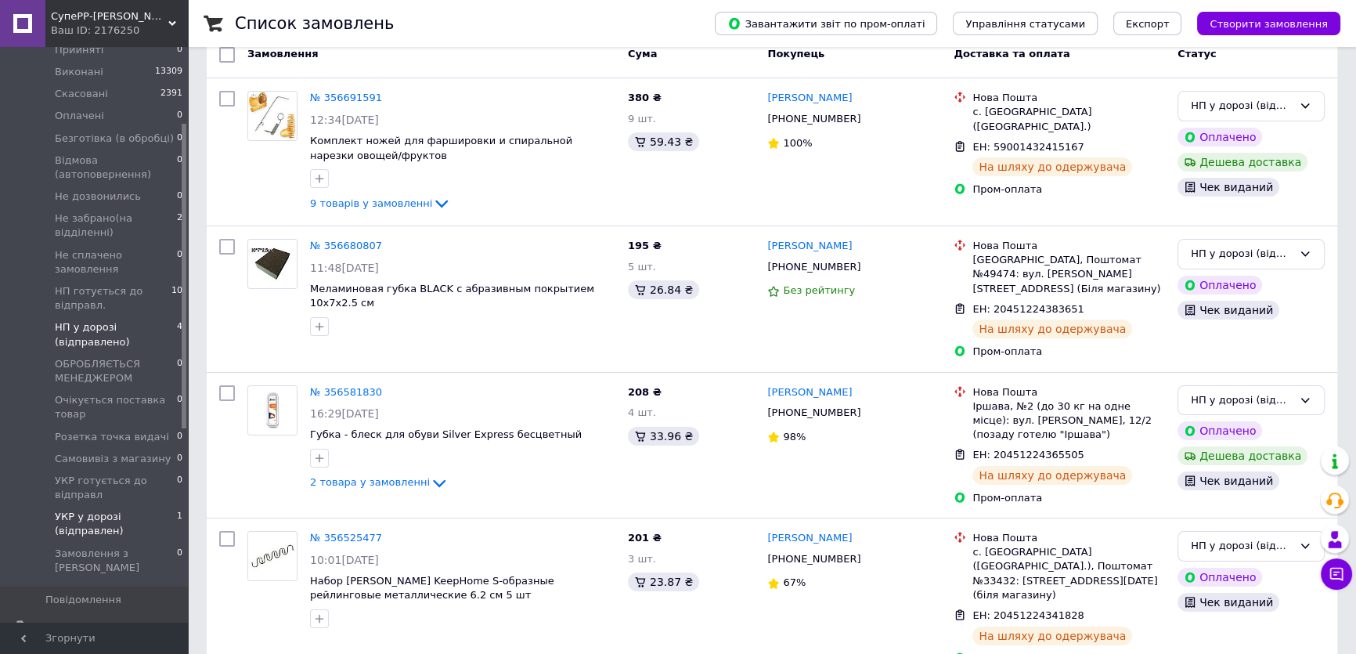
click at [81, 510] on span "УКР у дорозі (відправлен)" at bounding box center [116, 524] width 122 height 28
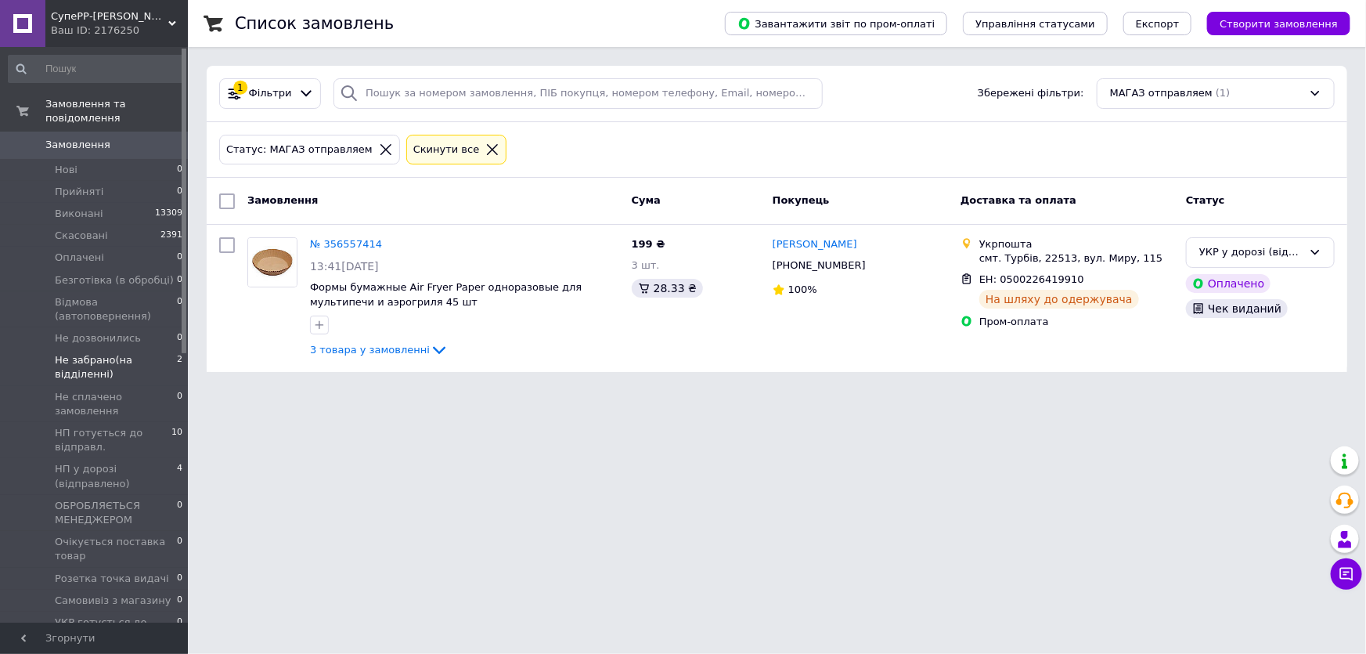
click at [63, 353] on span "Не забрано(на відділенні)" at bounding box center [116, 367] width 122 height 28
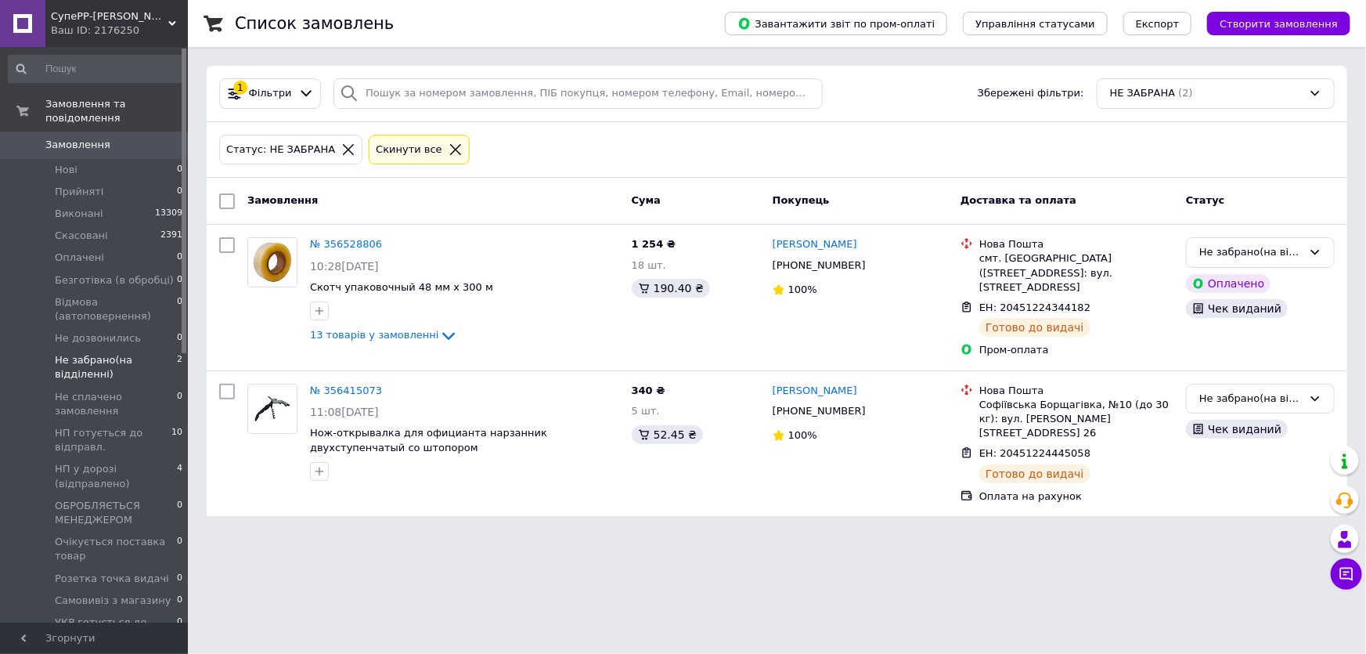
click at [87, 138] on span "Замовлення" at bounding box center [77, 145] width 65 height 14
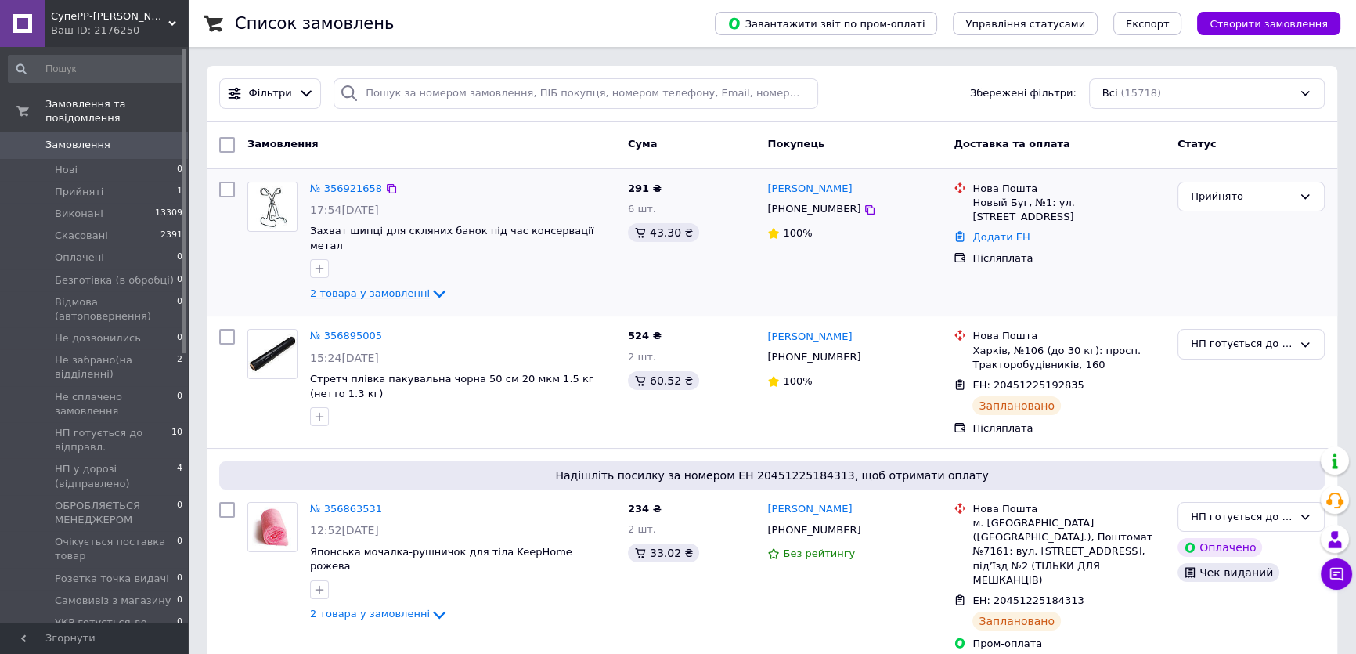
click at [365, 287] on span "2 товара у замовленні" at bounding box center [370, 293] width 120 height 12
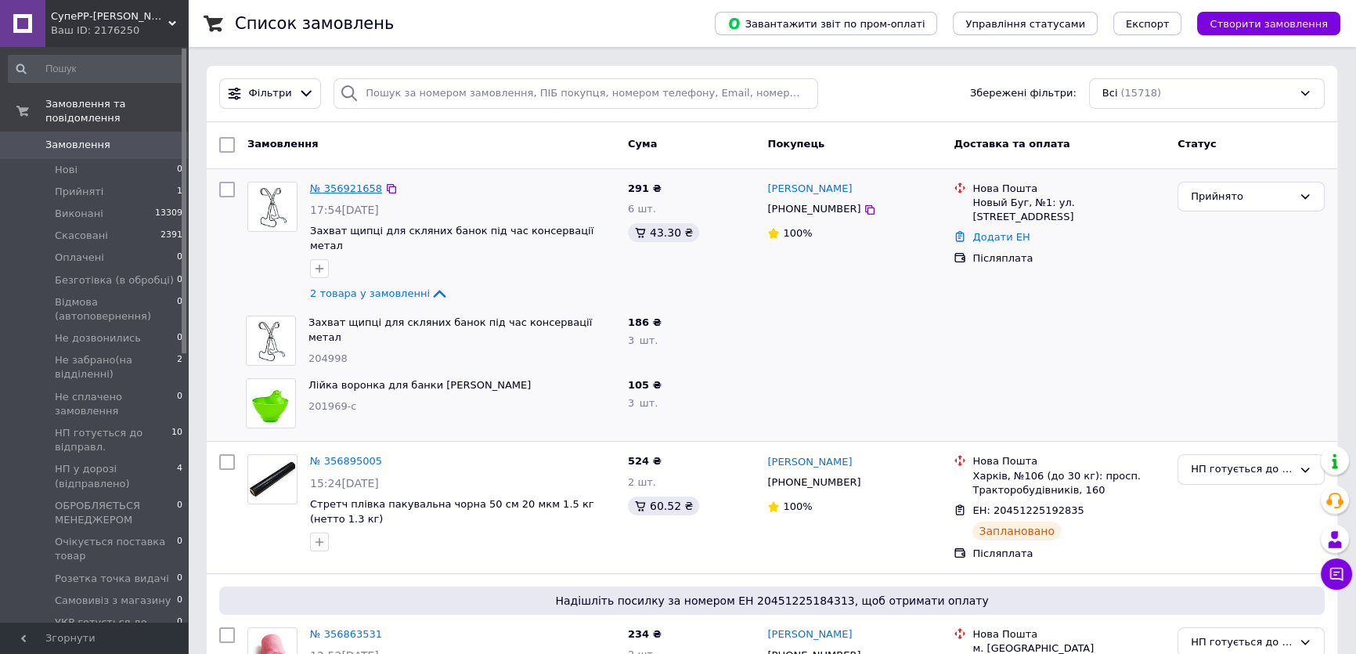
click at [333, 187] on link "№ 356921658" at bounding box center [346, 188] width 72 height 12
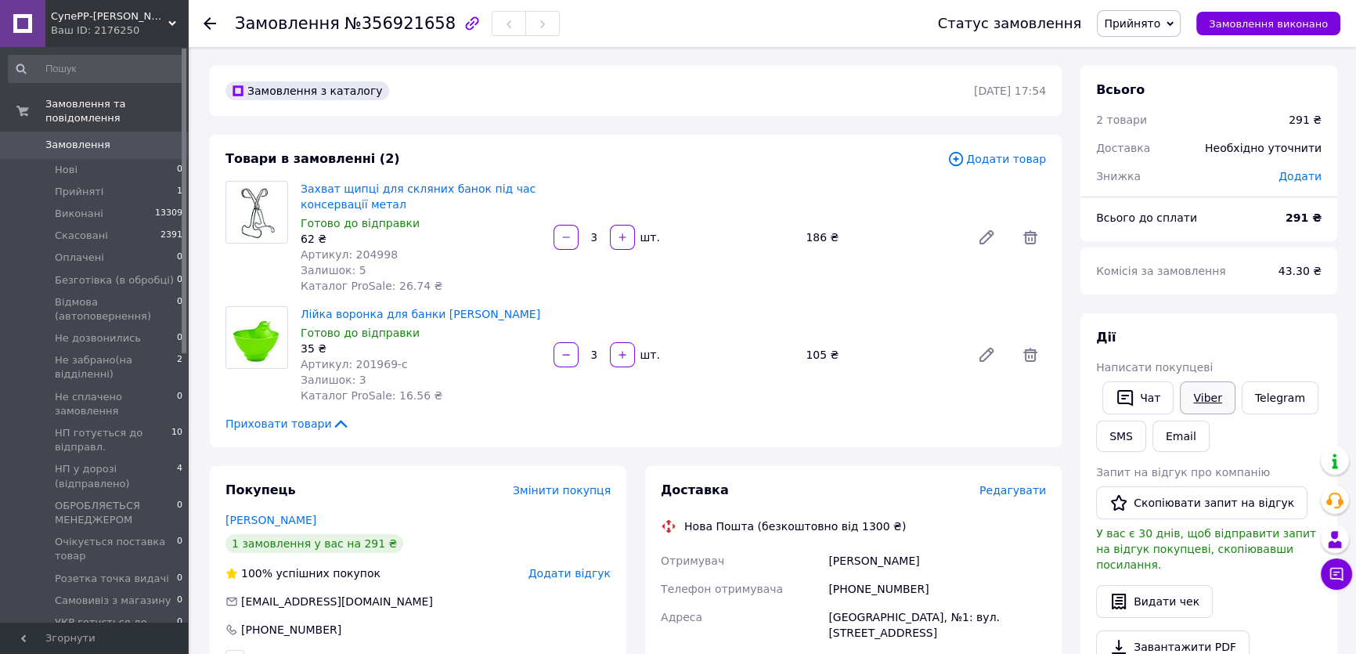
click at [1210, 396] on link "Viber" at bounding box center [1206, 397] width 55 height 33
click at [435, 423] on div "Приховати товари" at bounding box center [635, 424] width 820 height 16
drag, startPoint x: 387, startPoint y: 201, endPoint x: 301, endPoint y: 189, distance: 87.0
click at [301, 189] on span "Захват щипці для скляних банок під час консервації метал" at bounding box center [421, 196] width 240 height 31
copy link "Захват щипці для скляних банок під час консервації метал"
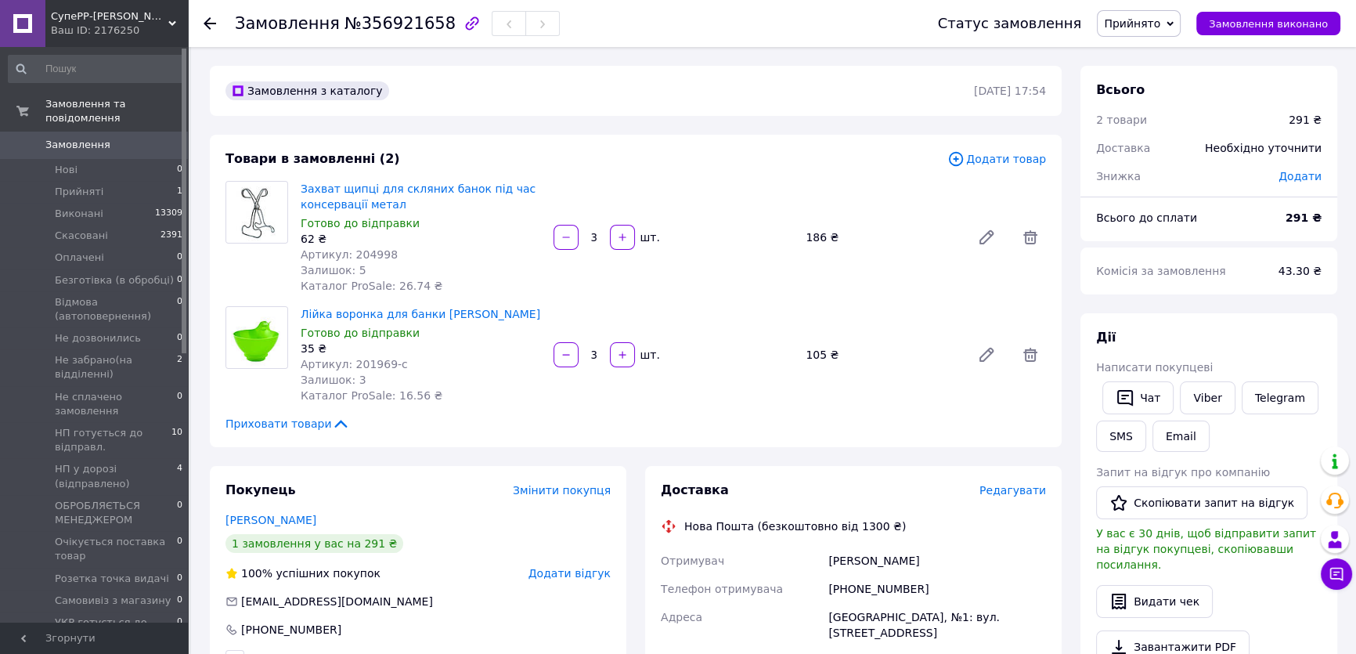
drag, startPoint x: 438, startPoint y: 351, endPoint x: 498, endPoint y: 331, distance: 62.9
click at [438, 351] on div "35 ₴" at bounding box center [421, 348] width 240 height 16
drag, startPoint x: 470, startPoint y: 315, endPoint x: 301, endPoint y: 308, distance: 169.2
click at [301, 308] on span "Лійка воронка для банки [PERSON_NAME]" at bounding box center [421, 314] width 240 height 16
copy link "Лійка воронка для банки [PERSON_NAME]"
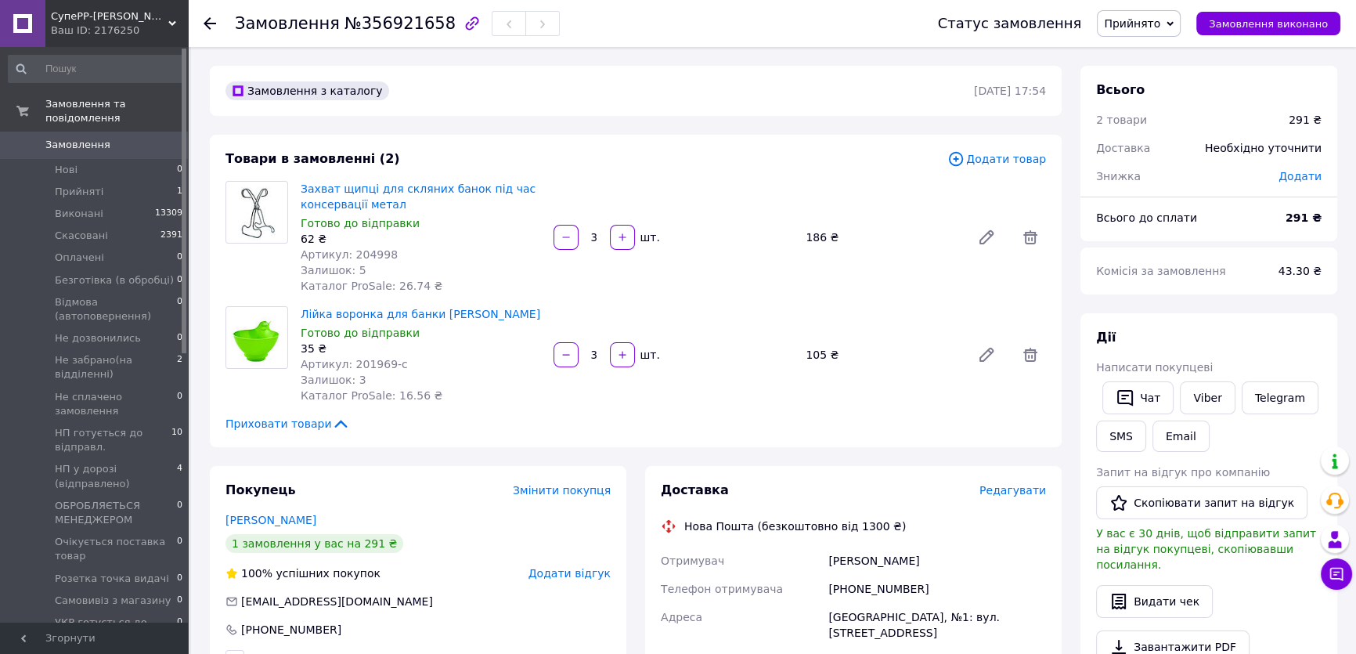
click at [444, 480] on div "Покупець Змінити покупця [PERSON_NAME] 1 замовлення у вас на 291 ₴ 100% успішни…" at bounding box center [418, 575] width 416 height 218
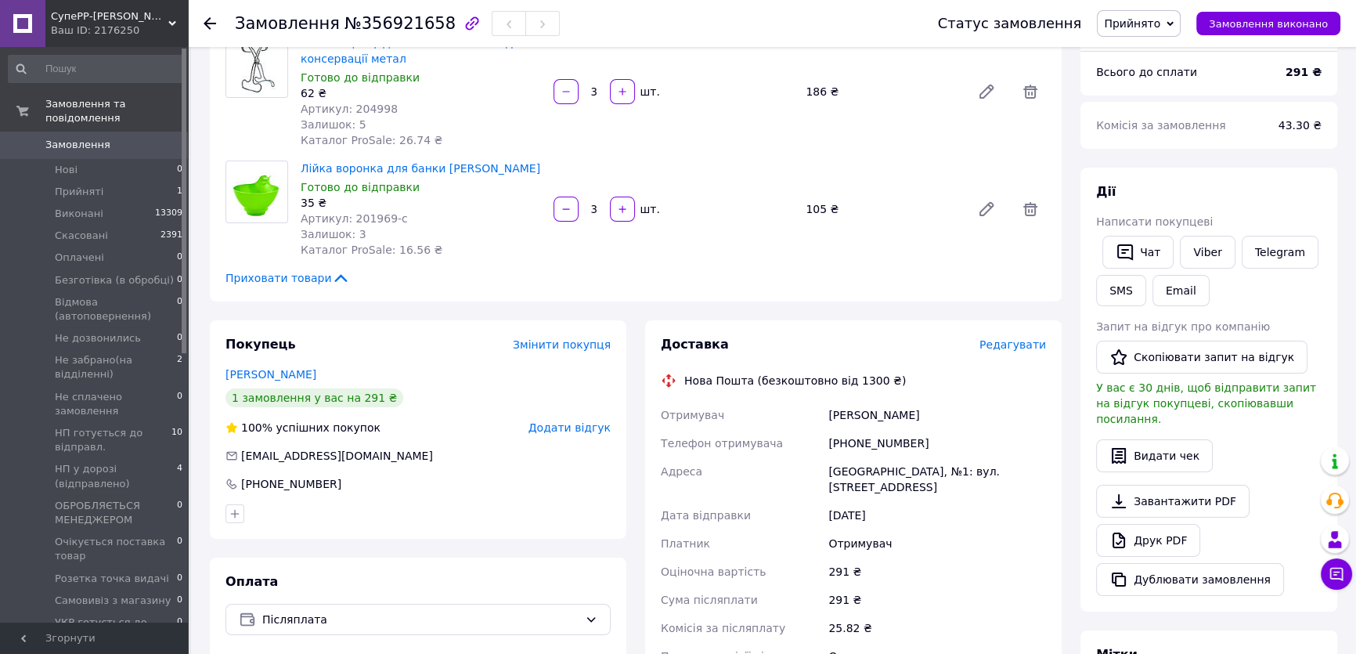
scroll to position [213, 0]
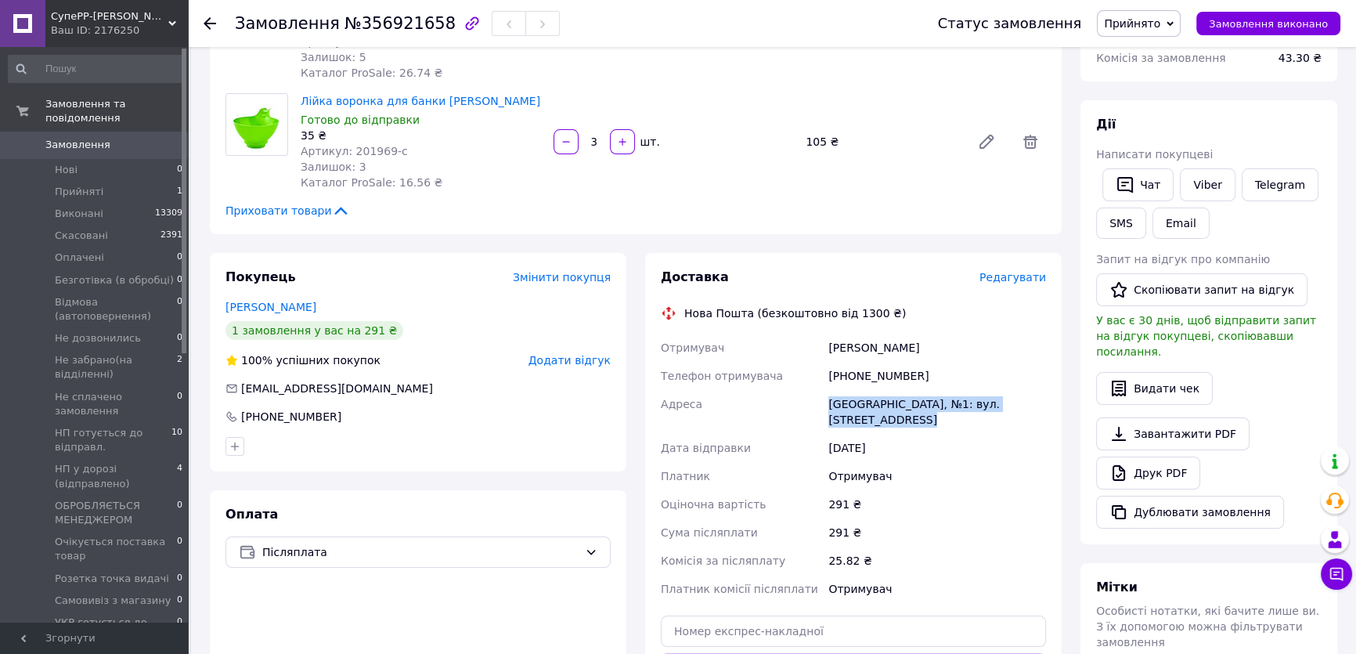
drag, startPoint x: 892, startPoint y: 420, endPoint x: 829, endPoint y: 406, distance: 64.8
click at [829, 406] on div "[GEOGRAPHIC_DATA], №1: вул. [STREET_ADDRESS]" at bounding box center [937, 412] width 224 height 44
copy div "[GEOGRAPHIC_DATA], №1: вул. [STREET_ADDRESS]"
click at [433, 574] on div "Оплата Післяплата" at bounding box center [418, 629] width 416 height 279
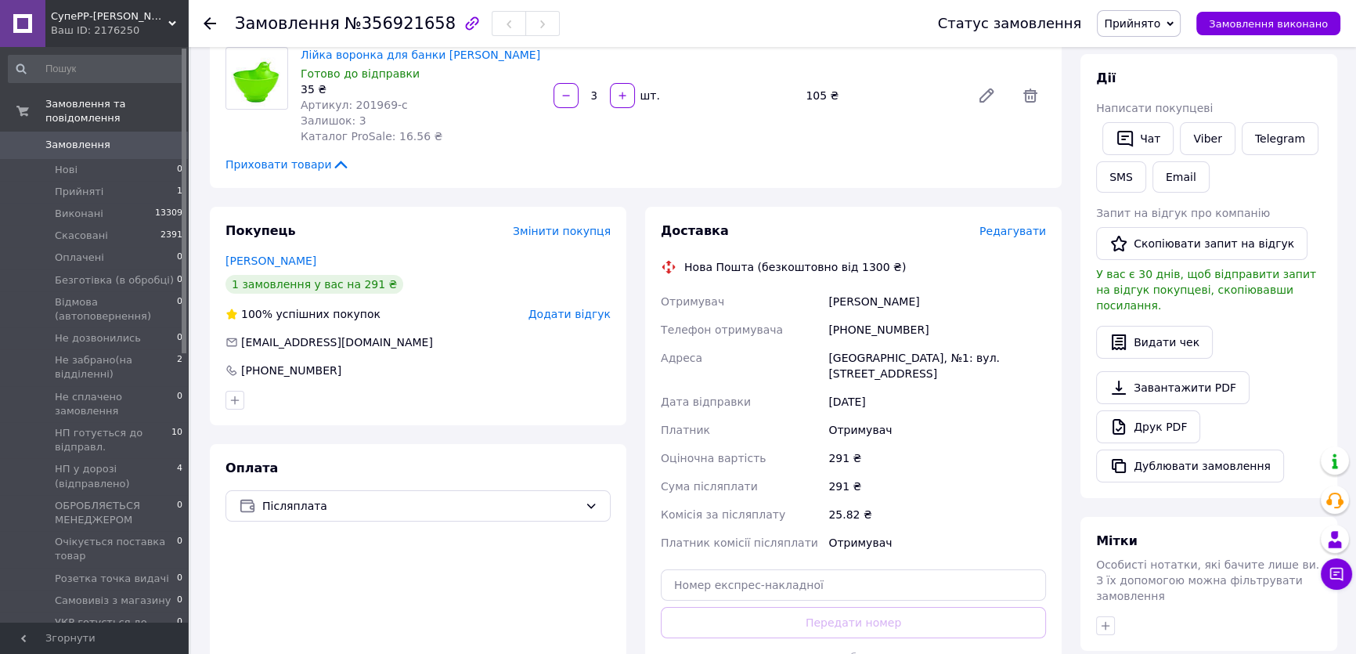
scroll to position [284, 0]
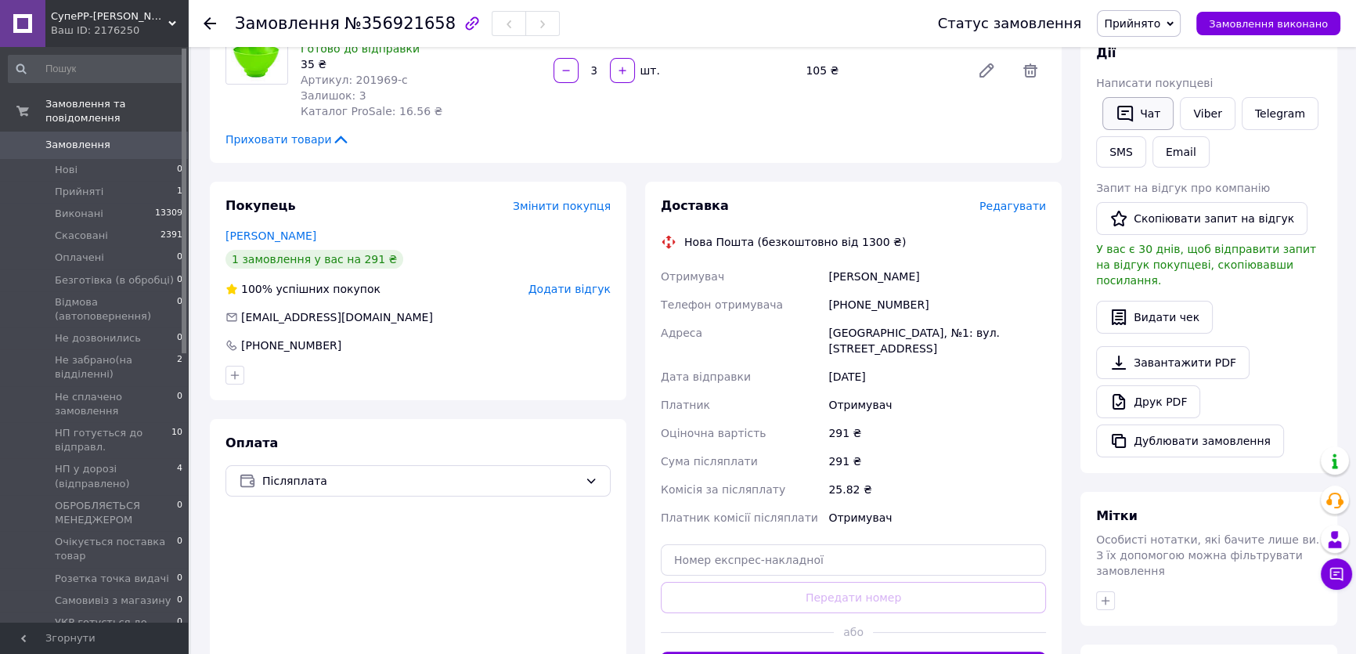
click at [1142, 117] on button "Чат" at bounding box center [1137, 113] width 71 height 33
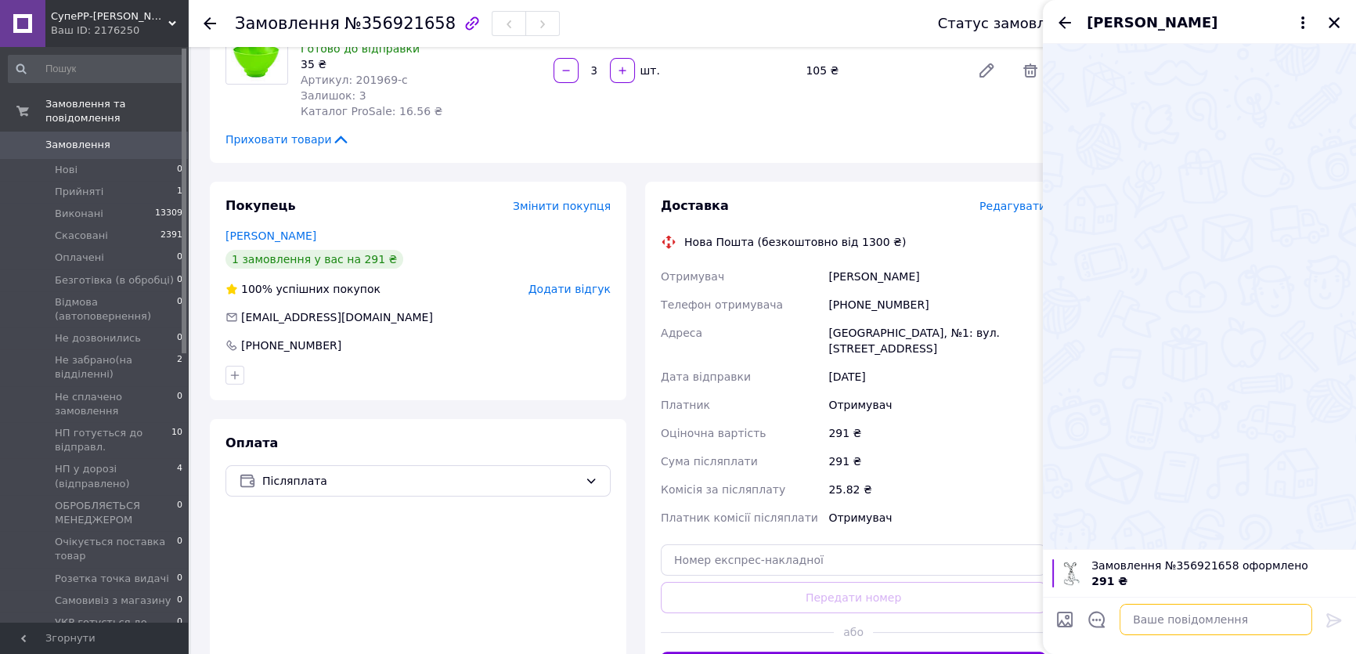
click at [1163, 626] on textarea at bounding box center [1215, 618] width 193 height 31
paste textarea "Вітаю! Інтернет магазин СУПЕРР-МАРКЕТ КОРИСНИХ ТОВАРІВ Замовлення № 356921658 н…"
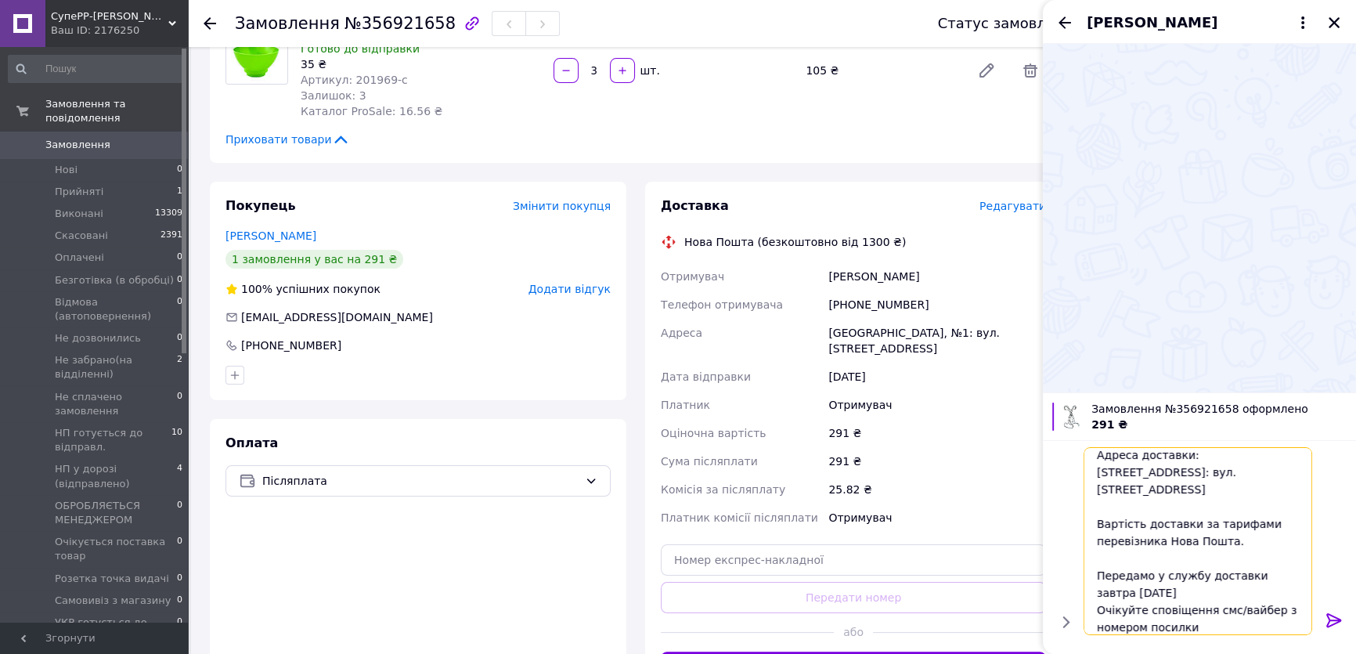
scroll to position [249, 0]
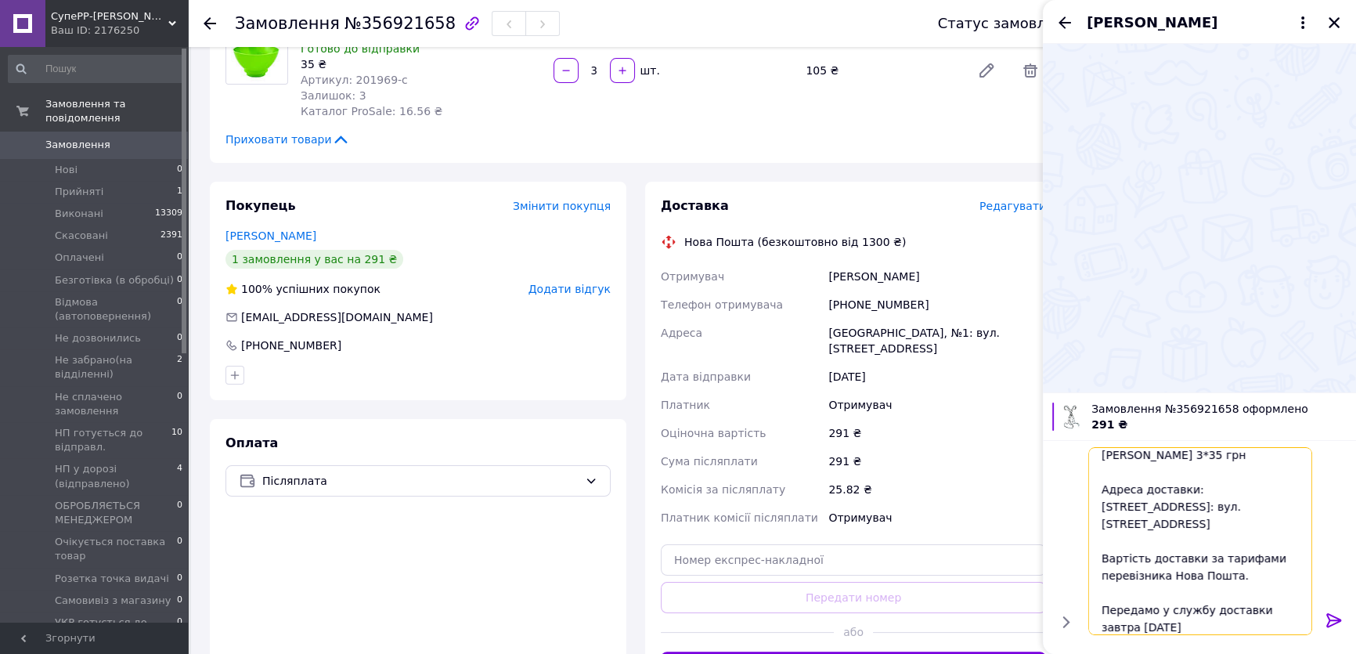
type textarea "Вітаю! Інтернет магазин СУПЕРР-МАРКЕТ КОРИСНИХ ТОВАРІВ Замовлення № 356921658 н…"
click at [1329, 624] on icon at bounding box center [1333, 619] width 19 height 19
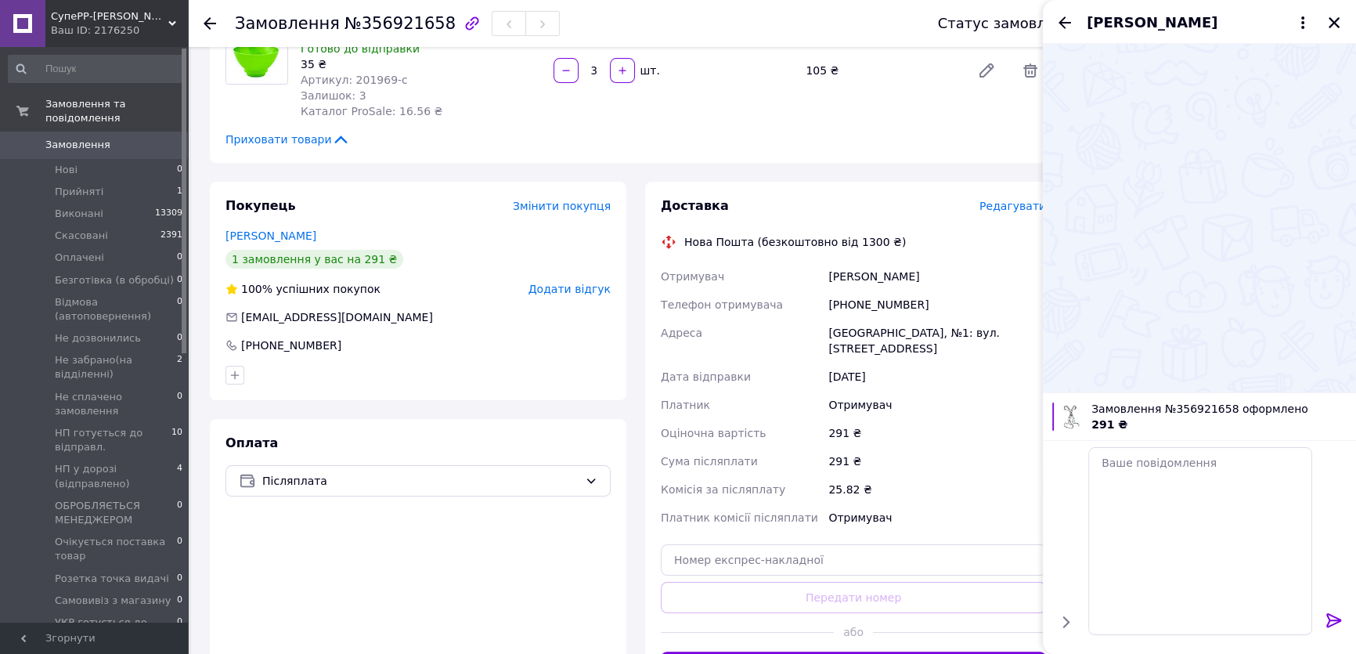
scroll to position [0, 0]
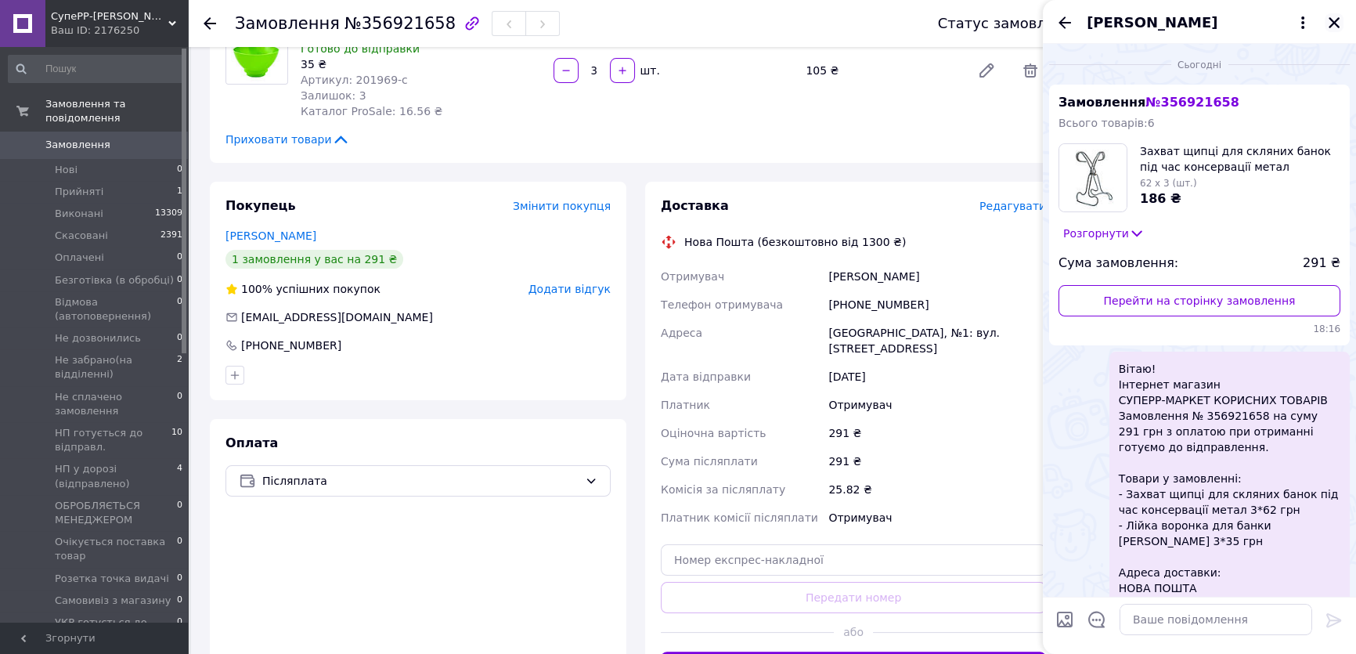
click at [1327, 25] on icon "Закрити" at bounding box center [1334, 23] width 14 height 14
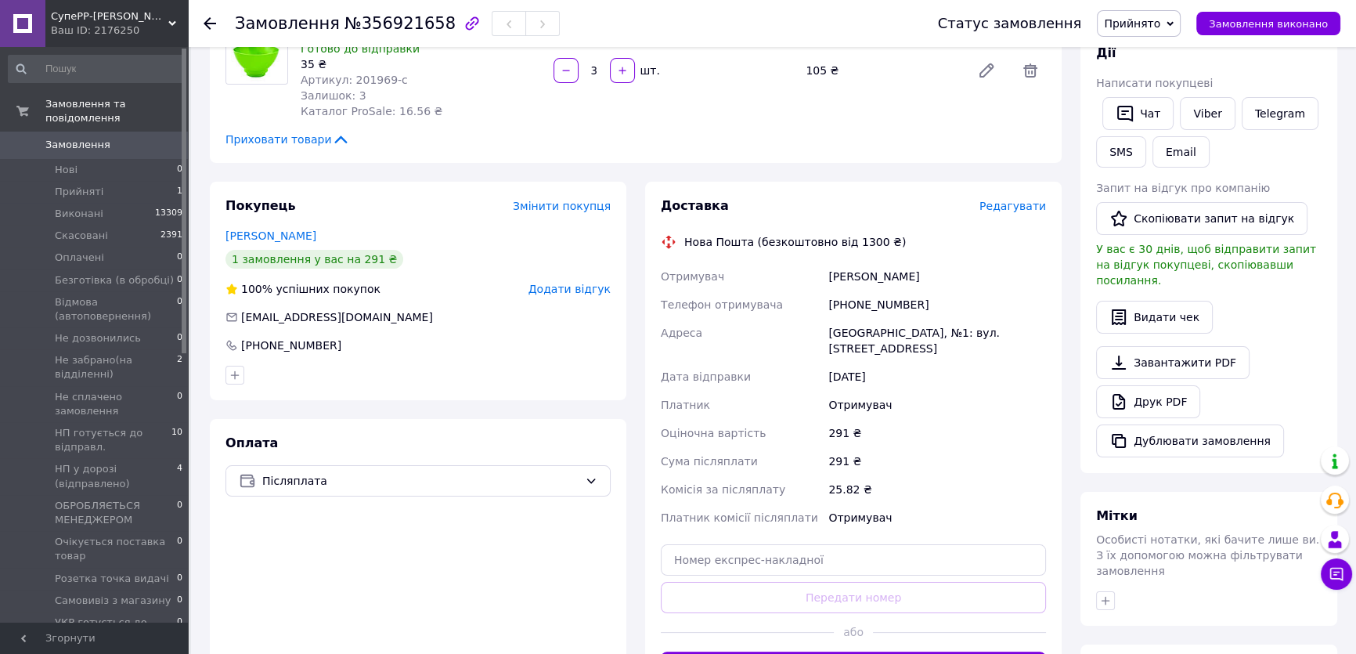
click at [1143, 21] on span "Прийнято" at bounding box center [1132, 23] width 56 height 13
click at [1166, 150] on li "ОБРОБЛЯЄТЬСЯ МЕНЕДЖЕРОМ" at bounding box center [1188, 147] width 182 height 23
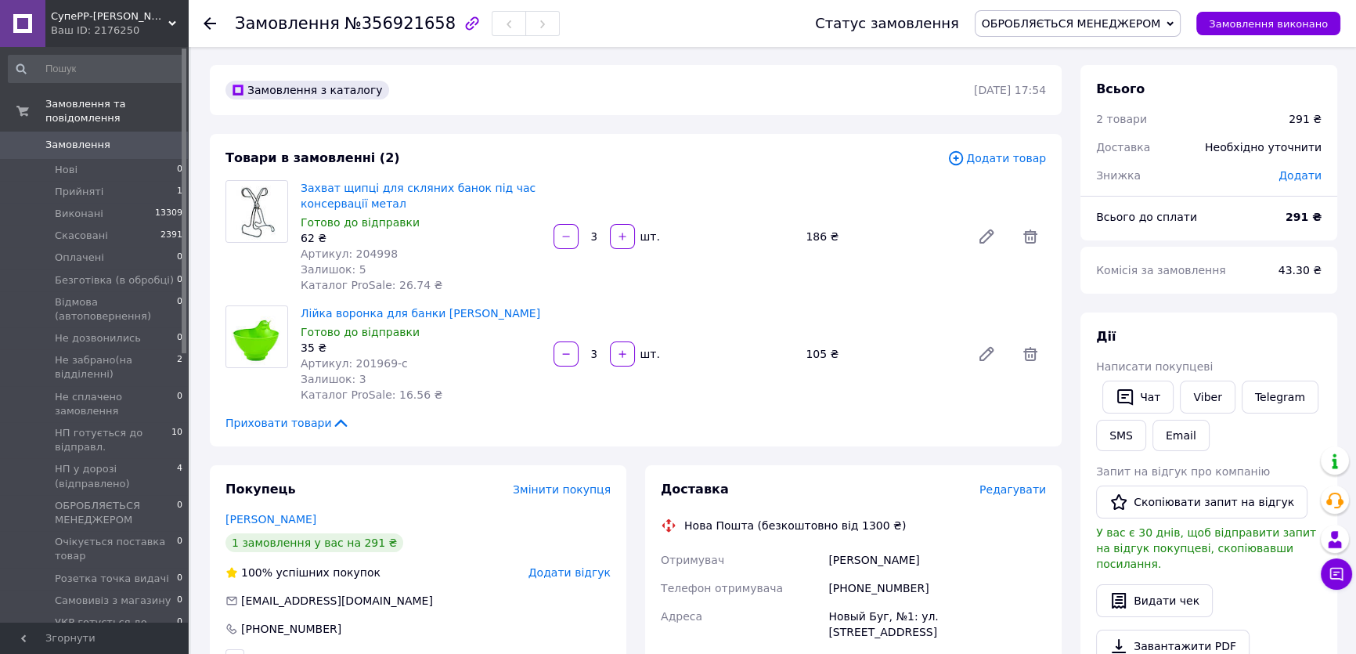
scroll to position [0, 0]
drag, startPoint x: 345, startPoint y: 251, endPoint x: 405, endPoint y: 253, distance: 60.3
click at [405, 253] on div "Артикул: 204998" at bounding box center [421, 255] width 240 height 16
copy span "204998"
drag, startPoint x: 347, startPoint y: 361, endPoint x: 408, endPoint y: 363, distance: 60.3
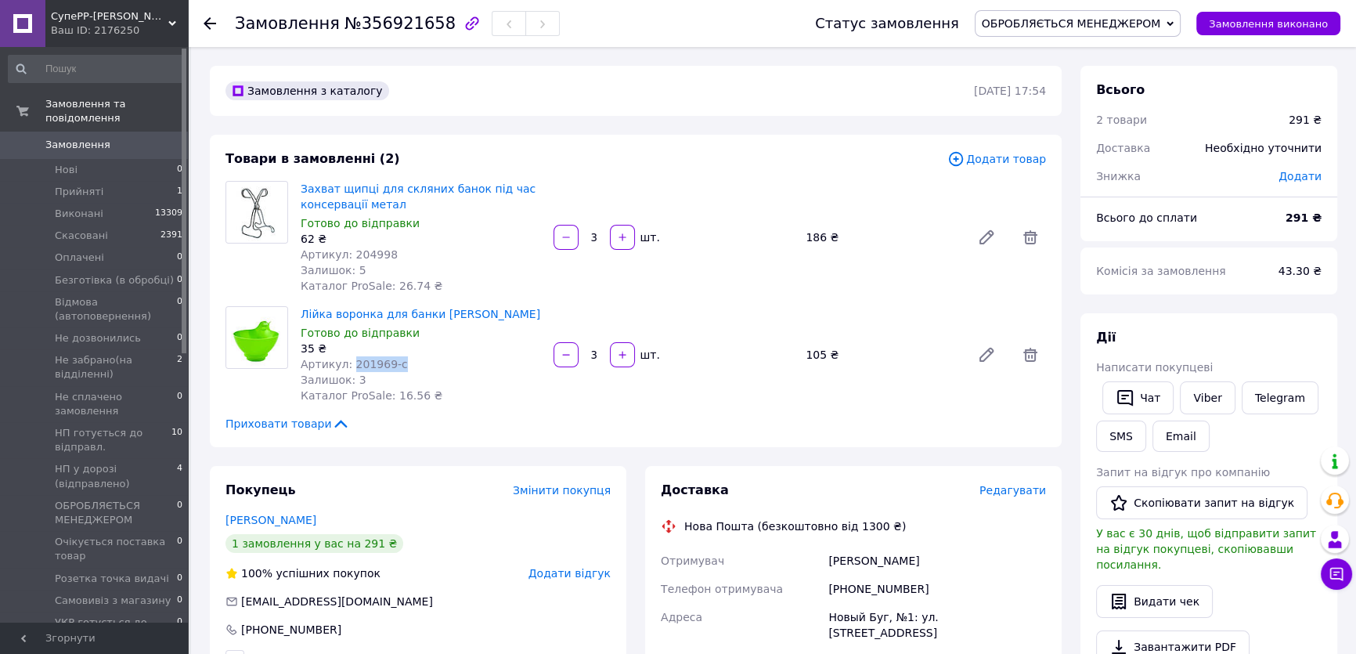
click at [408, 363] on div "Артикул: 201969-с" at bounding box center [421, 364] width 240 height 16
copy span "201969-с"
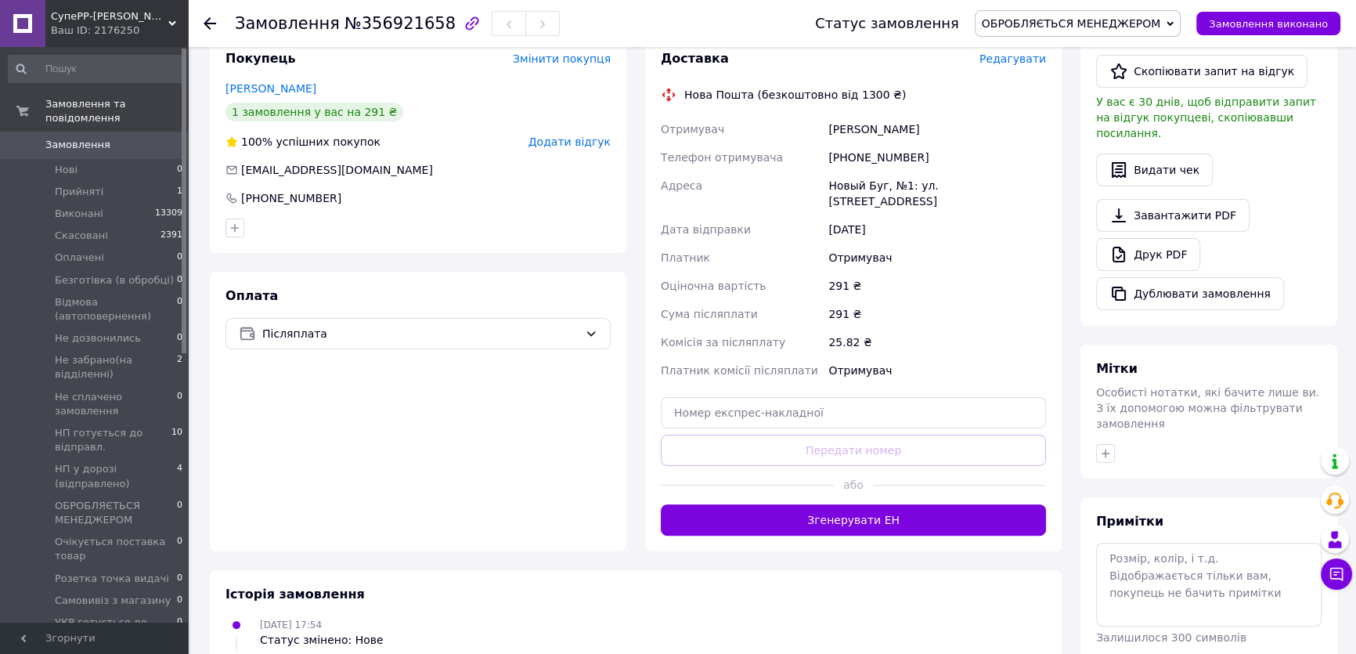
scroll to position [533, 0]
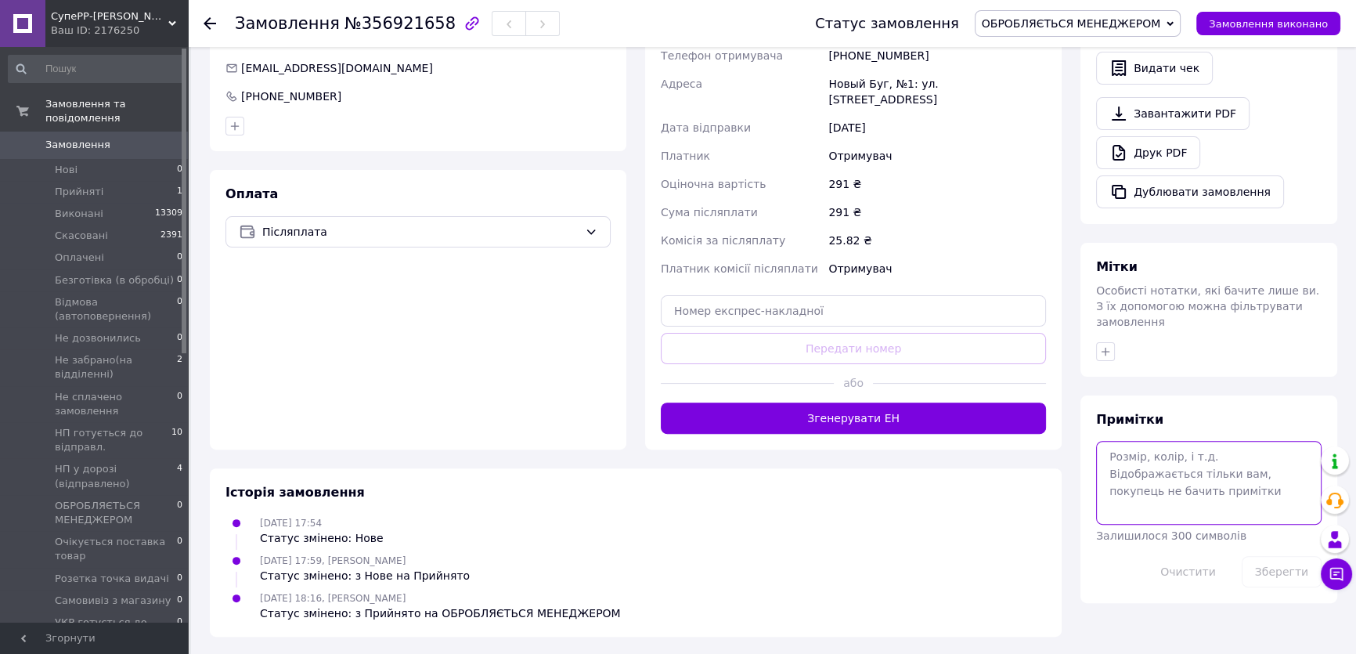
click at [1149, 454] on textarea at bounding box center [1208, 482] width 225 height 83
type textarea "№ 164"
click at [1296, 556] on button "Зберегти" at bounding box center [1281, 571] width 80 height 31
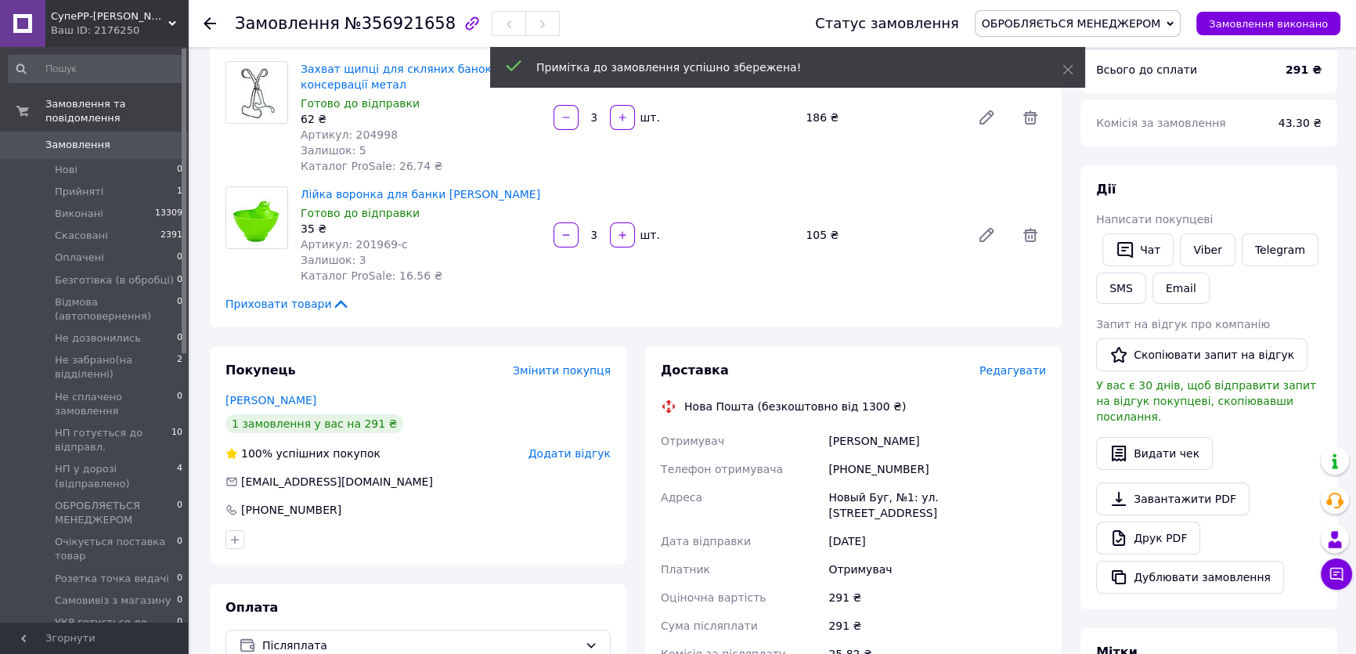
scroll to position [0, 0]
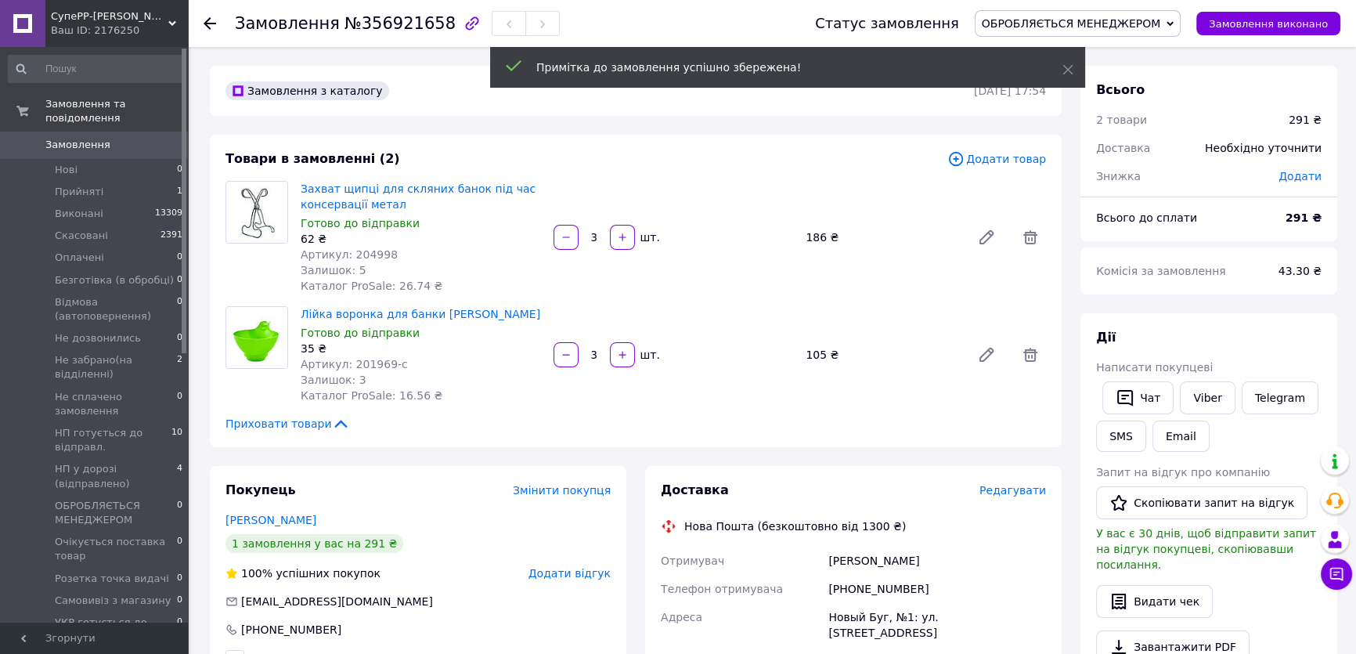
click at [1068, 19] on span "ОБРОБЛЯЄТЬСЯ МЕНЕДЖЕРОМ" at bounding box center [1070, 23] width 179 height 13
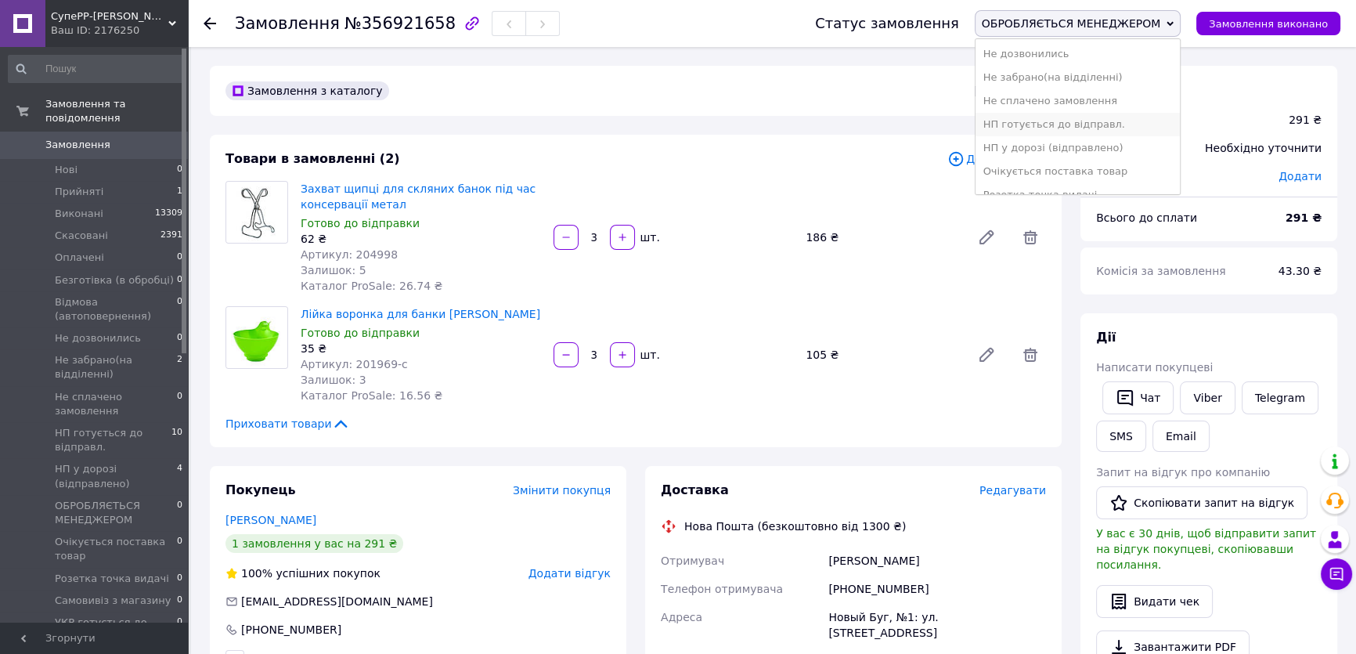
click at [1060, 128] on li "НП готується до відправл." at bounding box center [1077, 124] width 205 height 23
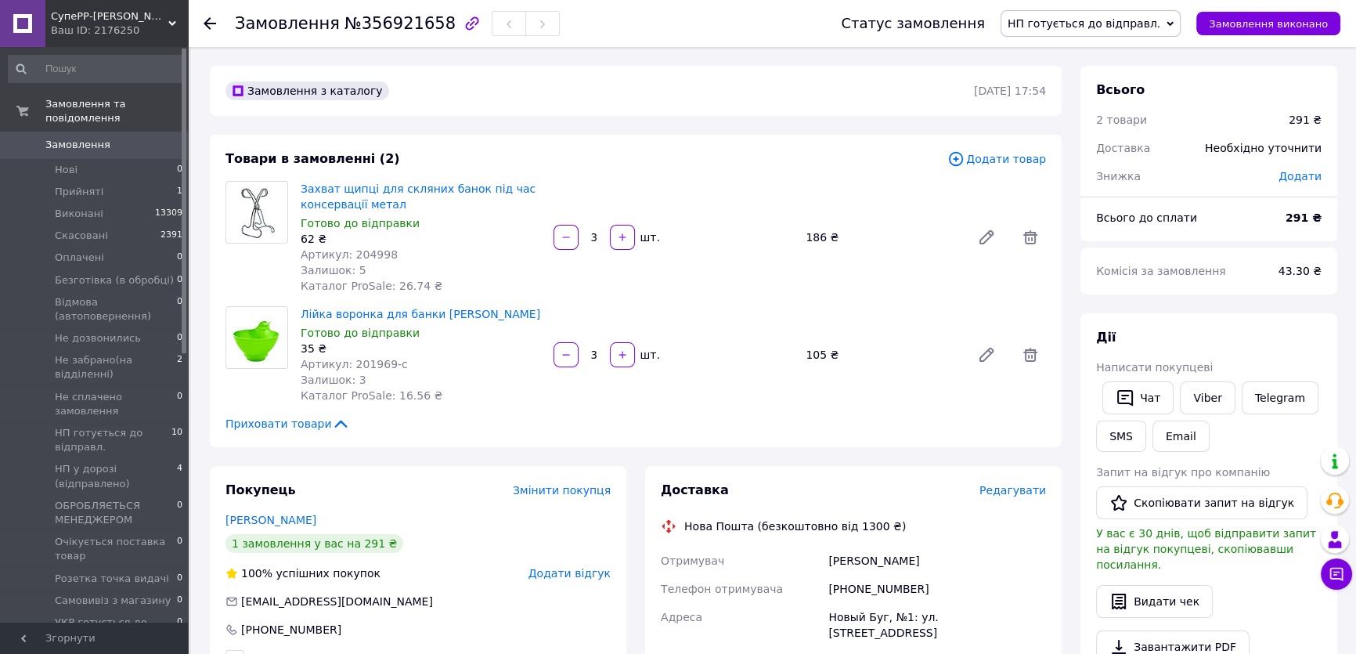
click at [210, 23] on use at bounding box center [209, 23] width 13 height 13
